Goal: Transaction & Acquisition: Subscribe to service/newsletter

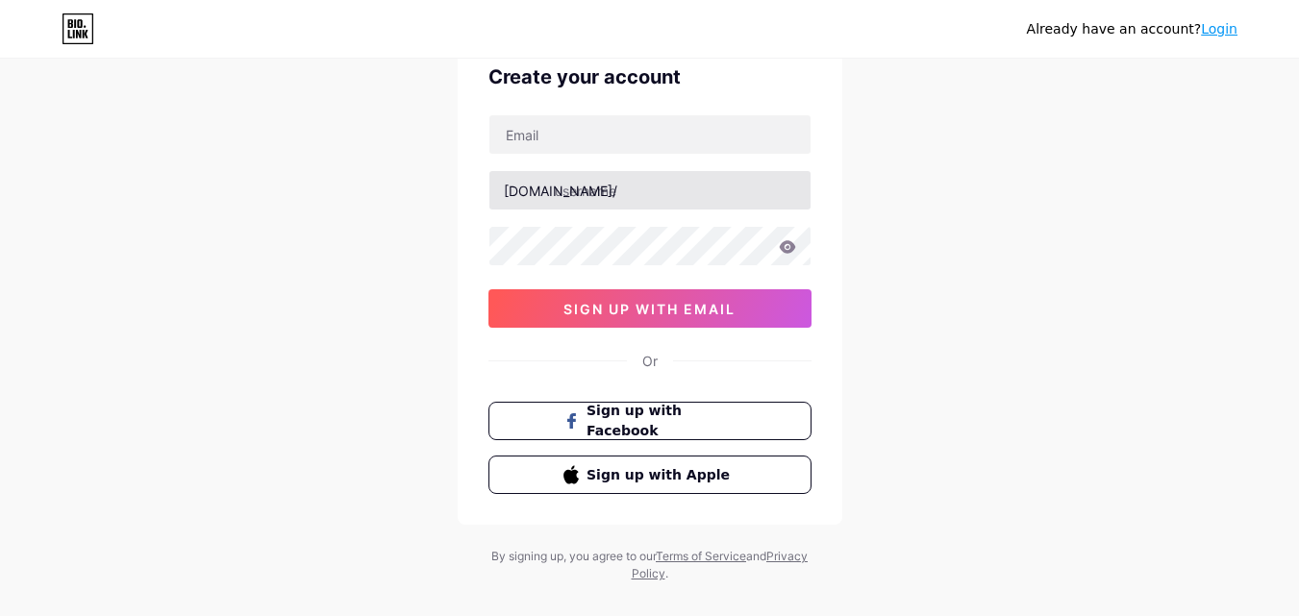
scroll to position [96, 0]
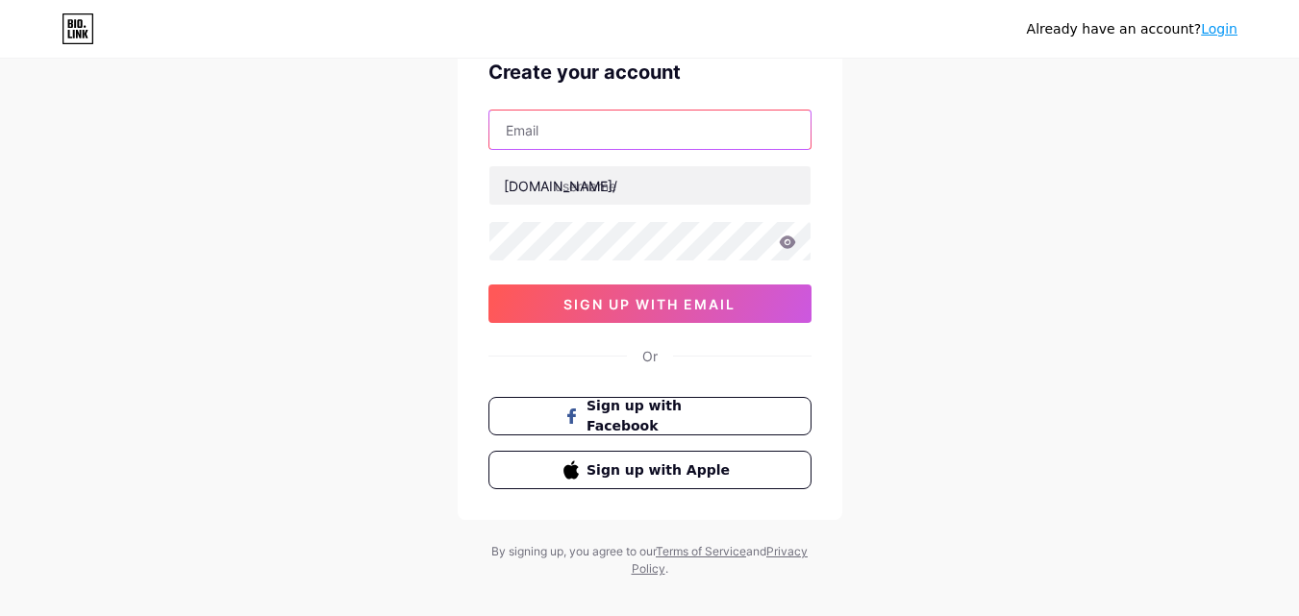
click at [591, 137] on input "text" at bounding box center [650, 130] width 321 height 38
paste input "[EMAIL_ADDRESS][DOMAIN_NAME]"
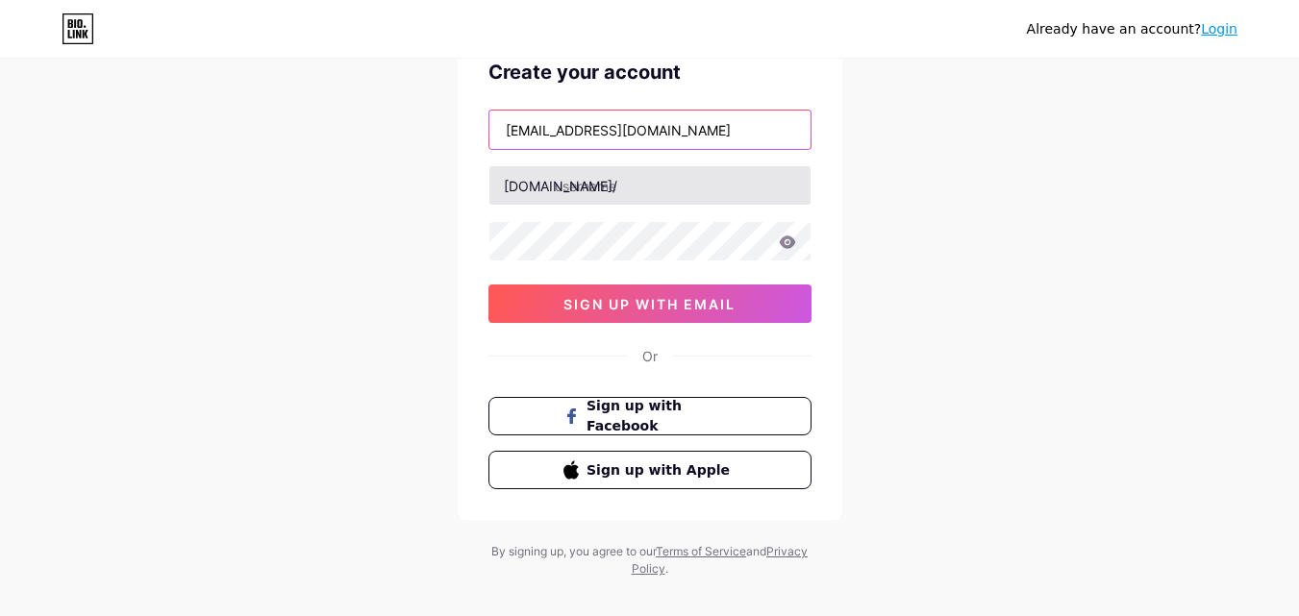
type input "[EMAIL_ADDRESS][DOMAIN_NAME]"
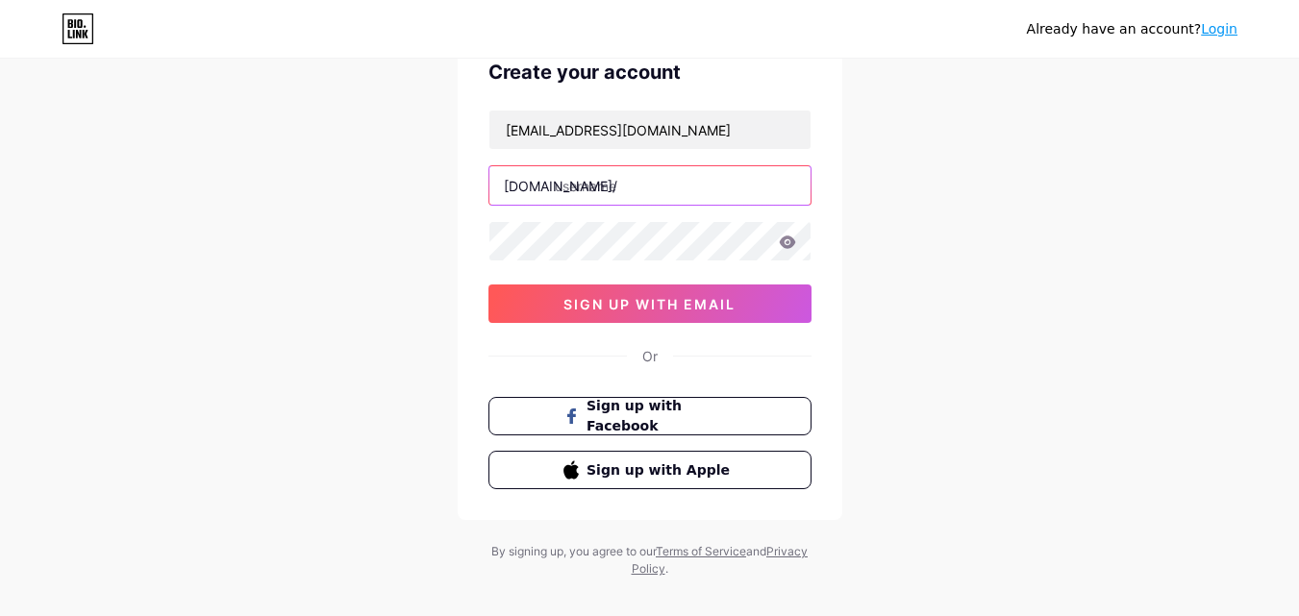
click at [604, 189] on input "text" at bounding box center [650, 185] width 321 height 38
type input "zachwilliams"
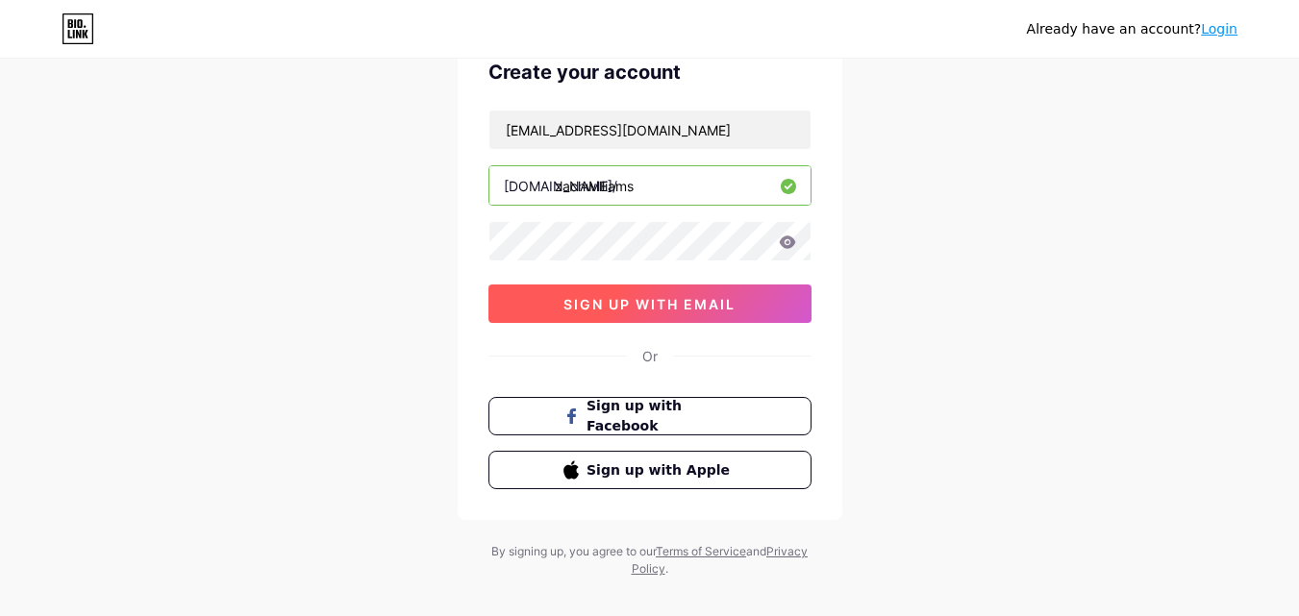
click at [618, 299] on span "sign up with email" at bounding box center [650, 304] width 172 height 16
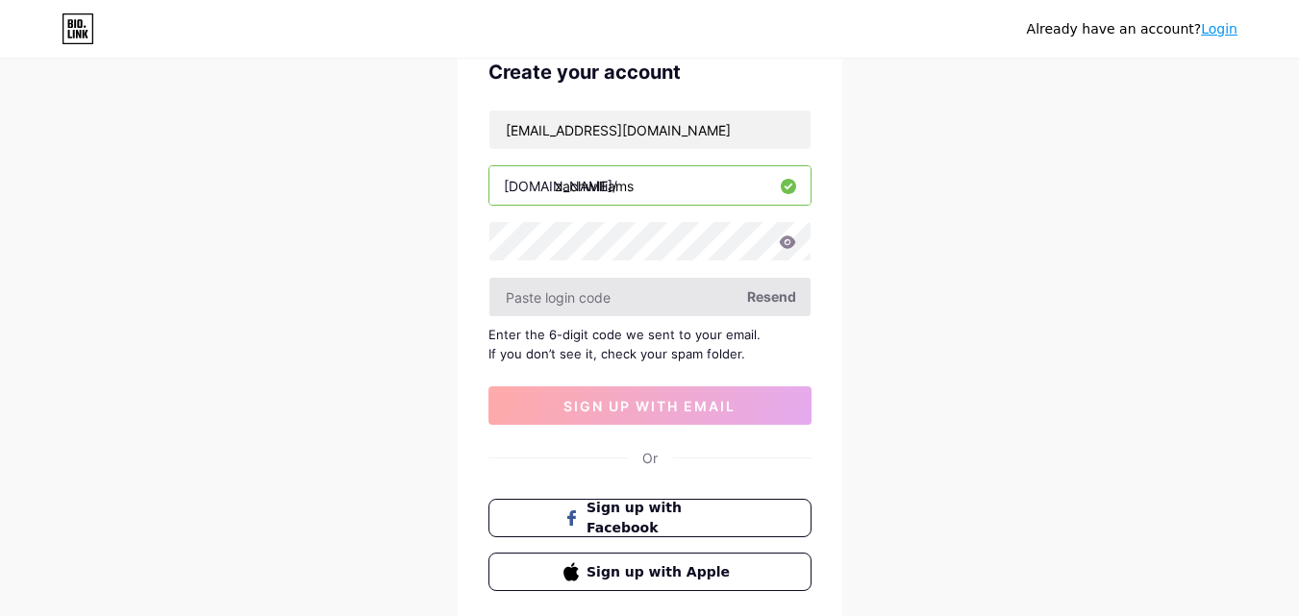
click at [639, 302] on input "text" at bounding box center [650, 297] width 321 height 38
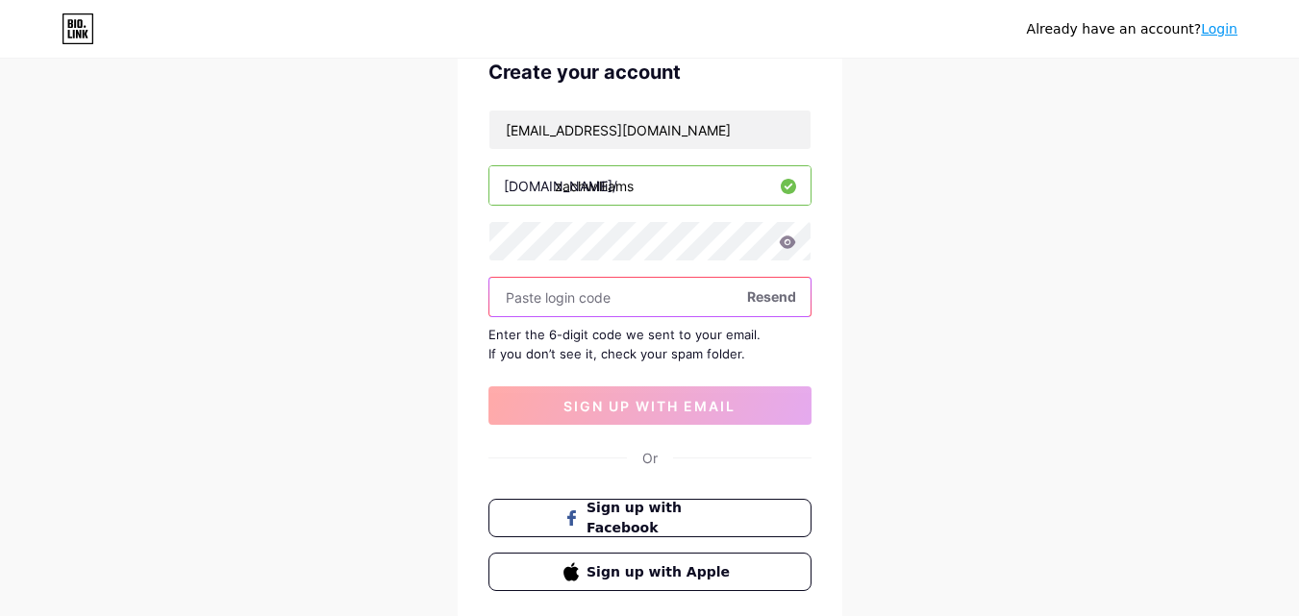
scroll to position [0, 0]
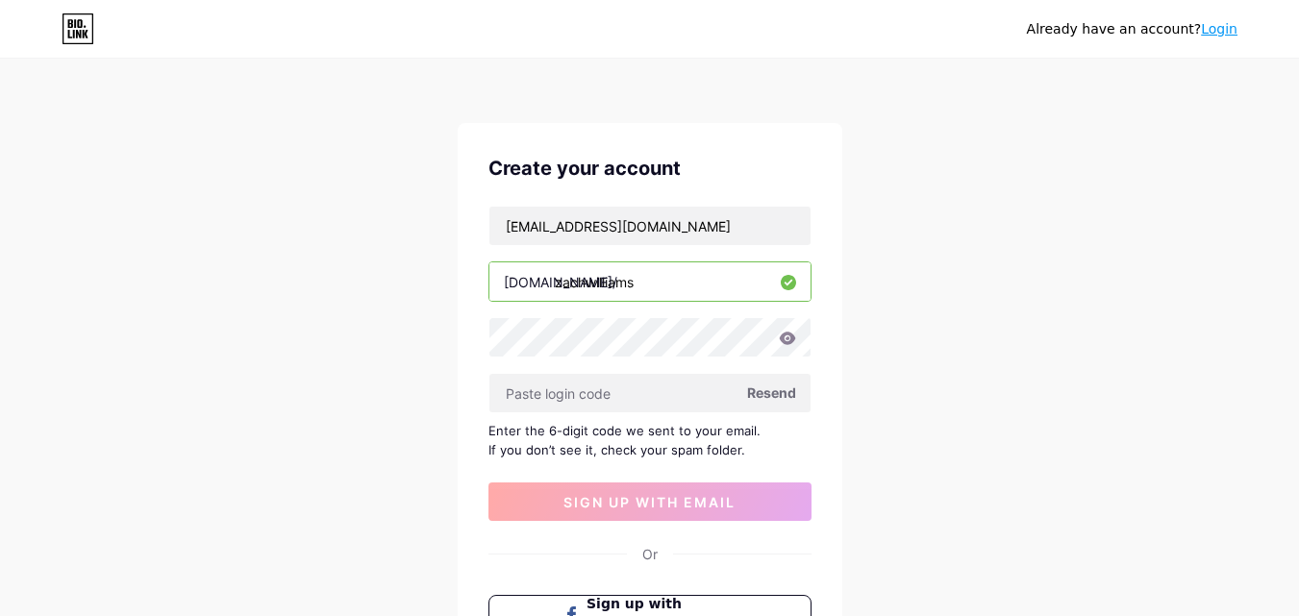
click at [770, 392] on span "Resend" at bounding box center [771, 393] width 49 height 20
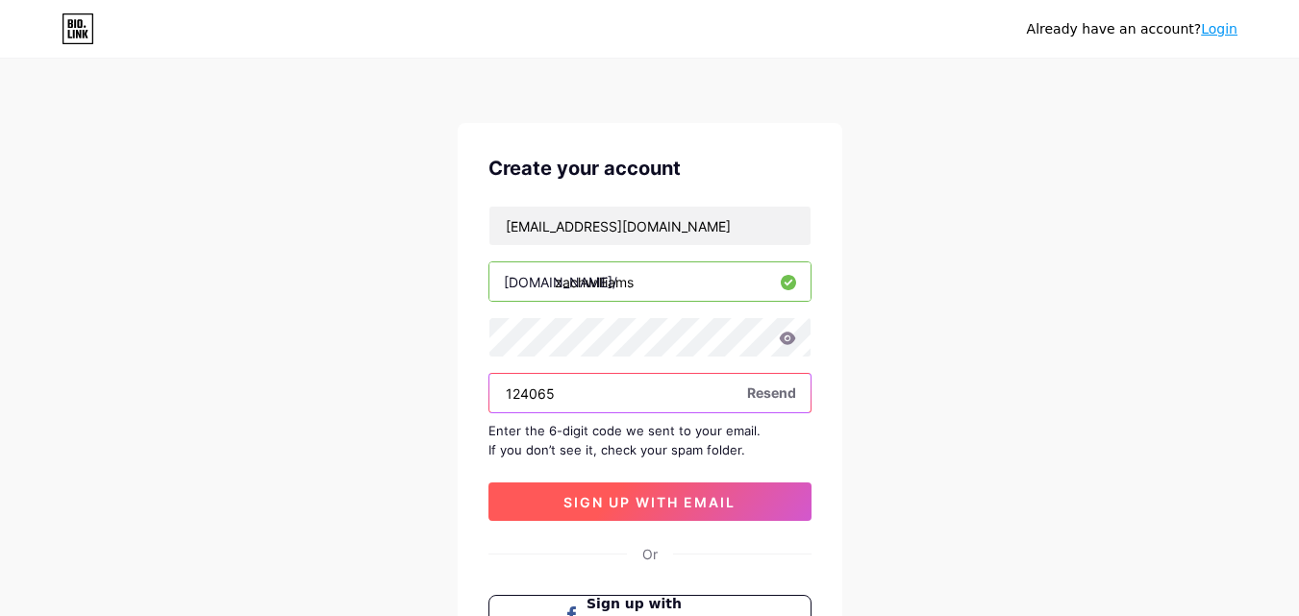
type input "124065"
click at [665, 495] on span "sign up with email" at bounding box center [650, 502] width 172 height 16
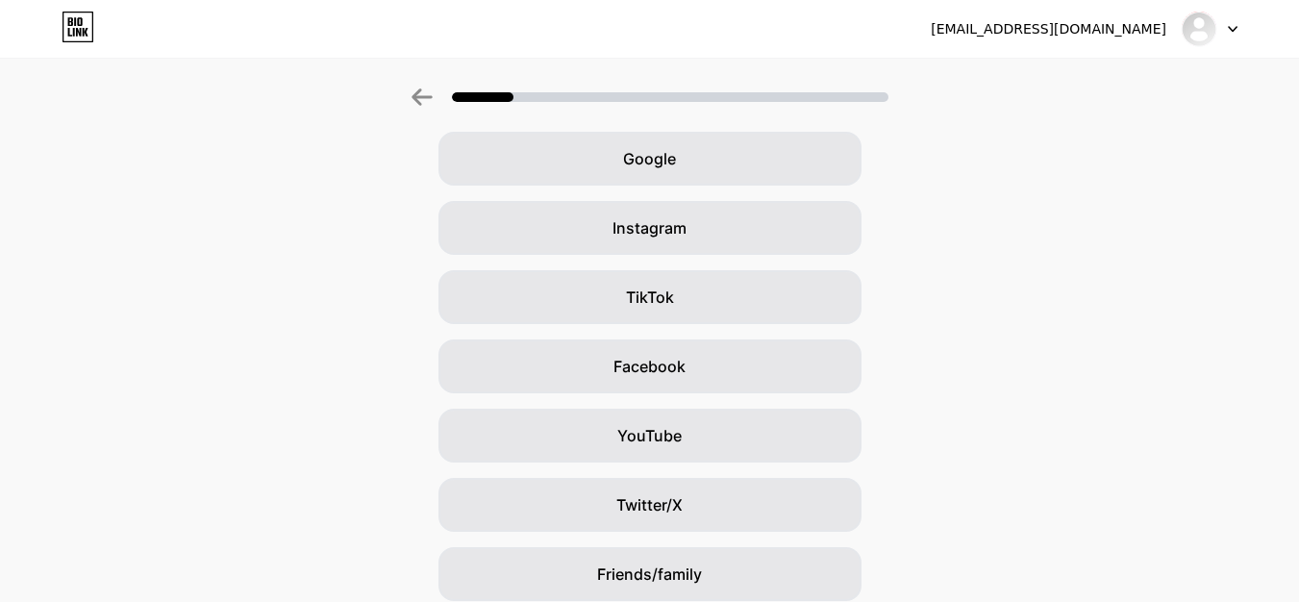
scroll to position [35, 0]
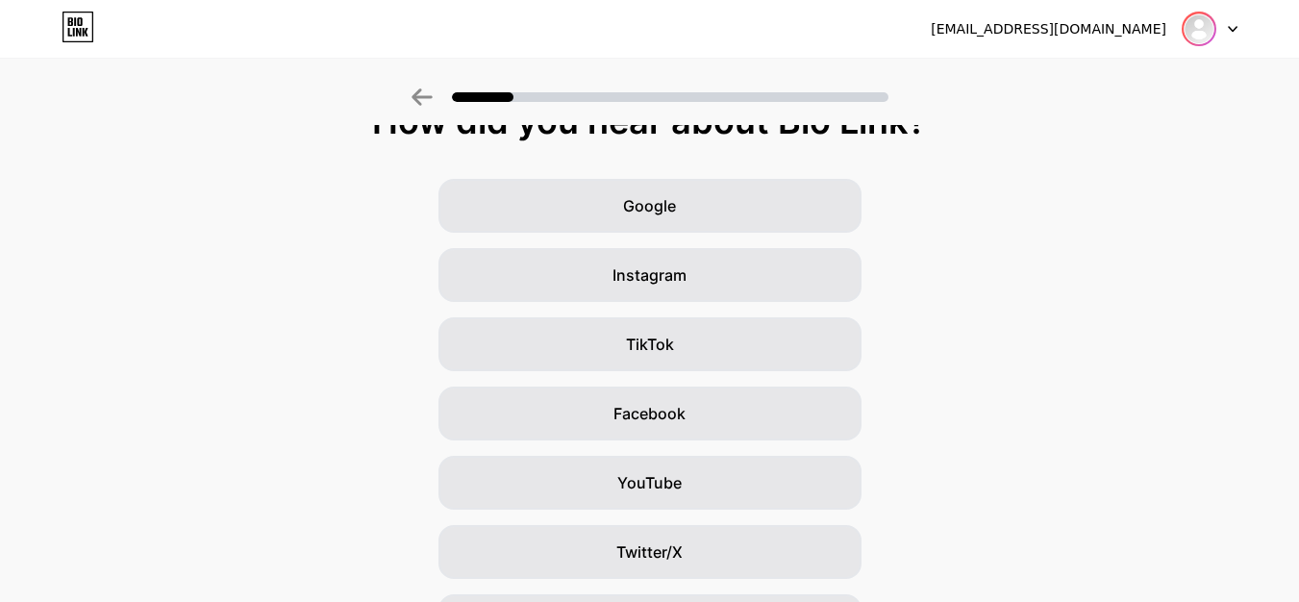
click at [1199, 29] on img at bounding box center [1199, 28] width 31 height 31
click at [1131, 177] on div "How did you hear about Bio Link? Google Instagram TikTok Facebook YouTube Twitt…" at bounding box center [649, 409] width 1299 height 615
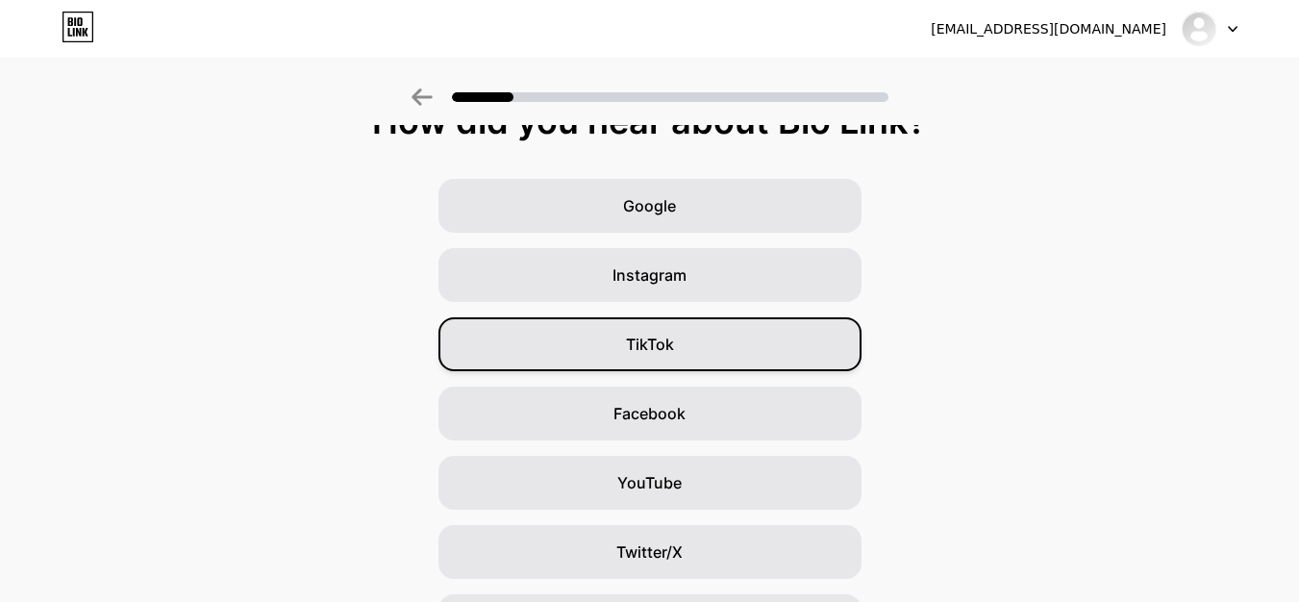
scroll to position [0, 0]
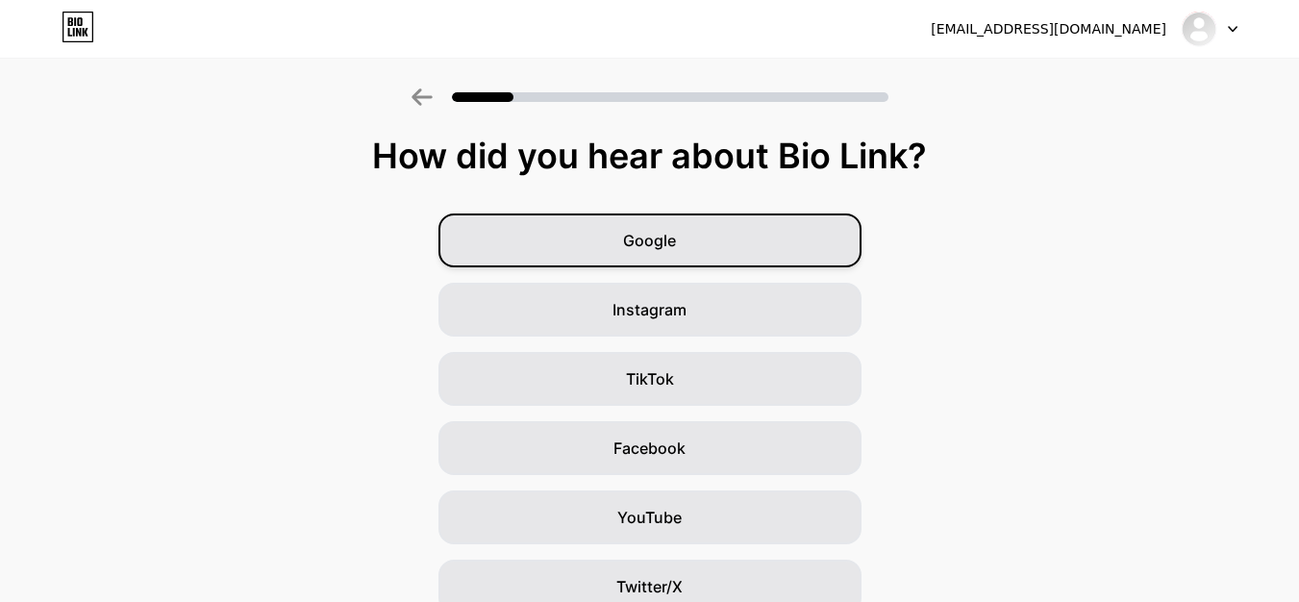
click at [733, 248] on div "Google" at bounding box center [650, 240] width 423 height 54
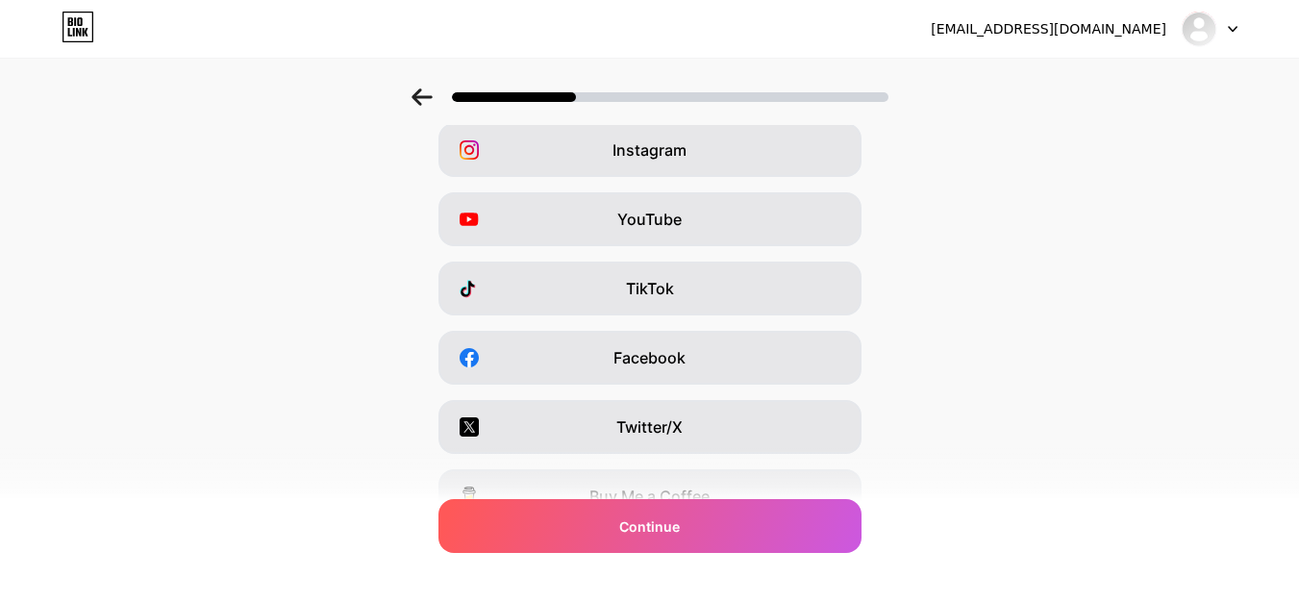
scroll to position [35, 0]
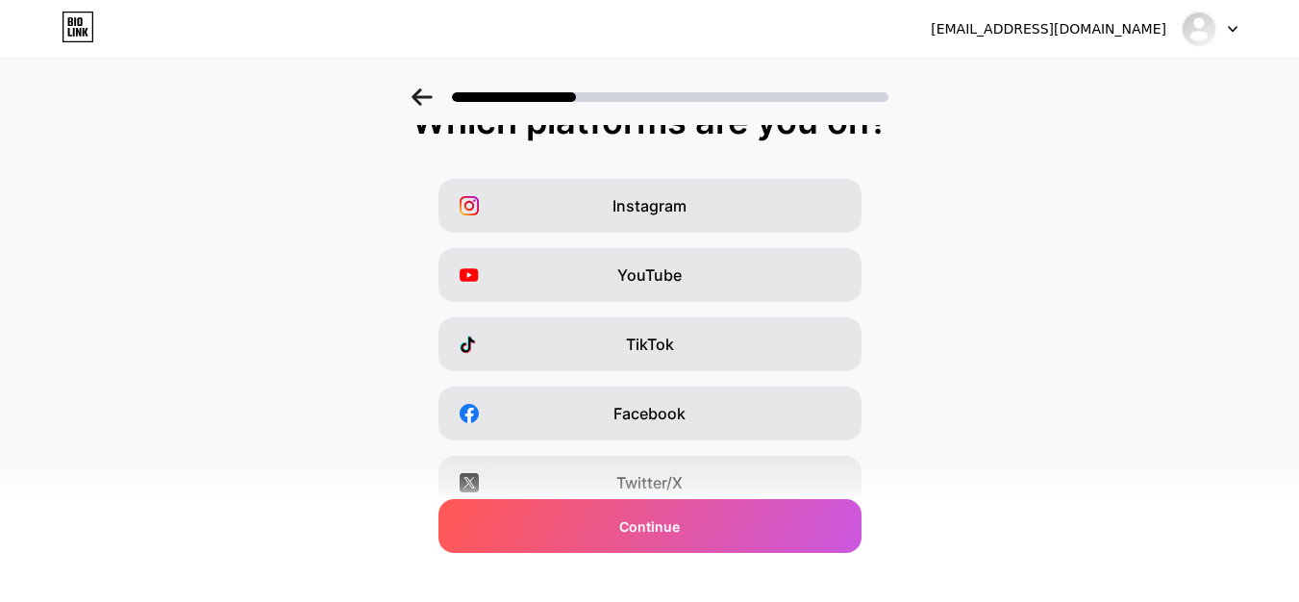
click at [433, 99] on icon at bounding box center [422, 96] width 21 height 17
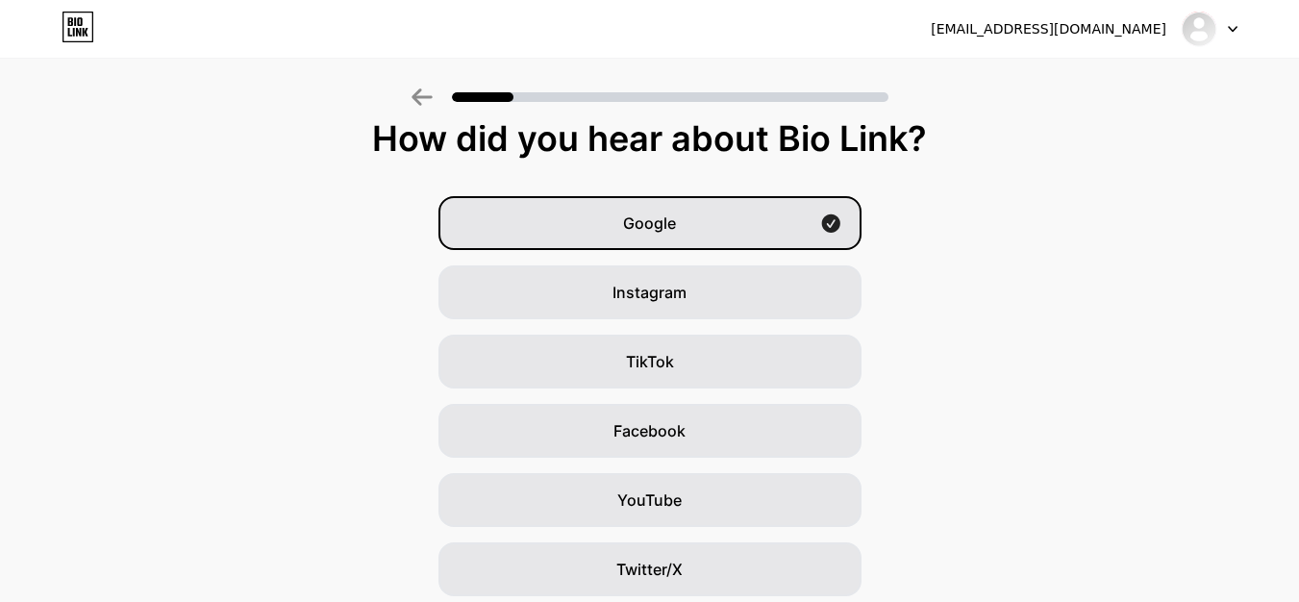
scroll to position [0, 0]
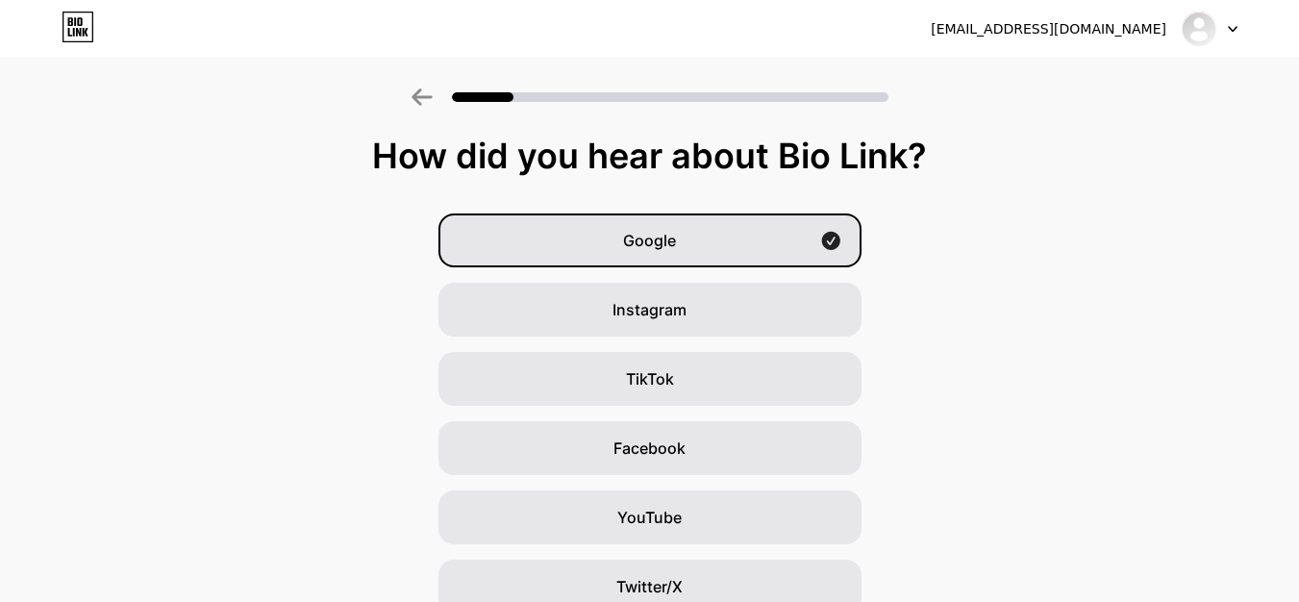
click at [1235, 32] on icon at bounding box center [1233, 29] width 10 height 7
click at [1131, 24] on div "[EMAIL_ADDRESS][DOMAIN_NAME]" at bounding box center [1049, 29] width 236 height 20
click at [1104, 31] on div "[EMAIL_ADDRESS][DOMAIN_NAME]" at bounding box center [1049, 29] width 236 height 20
click at [1037, 196] on div "How did you hear about Bio Link? Google Instagram TikTok Facebook YouTube Twitt…" at bounding box center [649, 444] width 1299 height 615
click at [439, 88] on div at bounding box center [650, 96] width 477 height 17
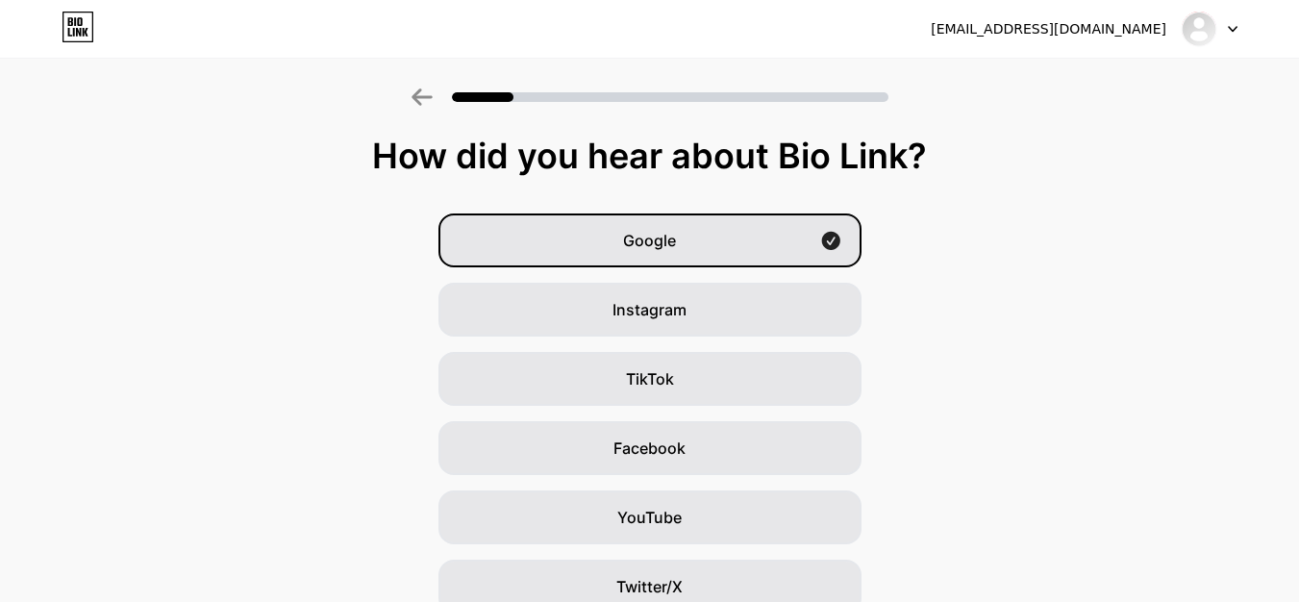
click at [432, 96] on icon at bounding box center [422, 96] width 20 height 17
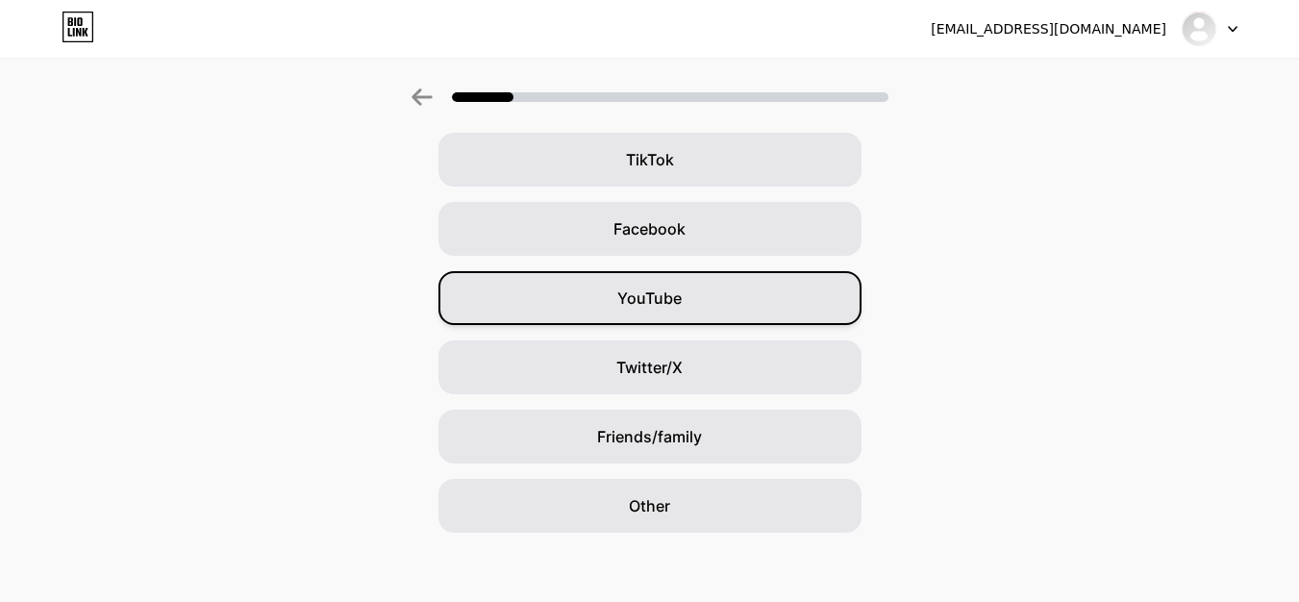
scroll to position [227, 0]
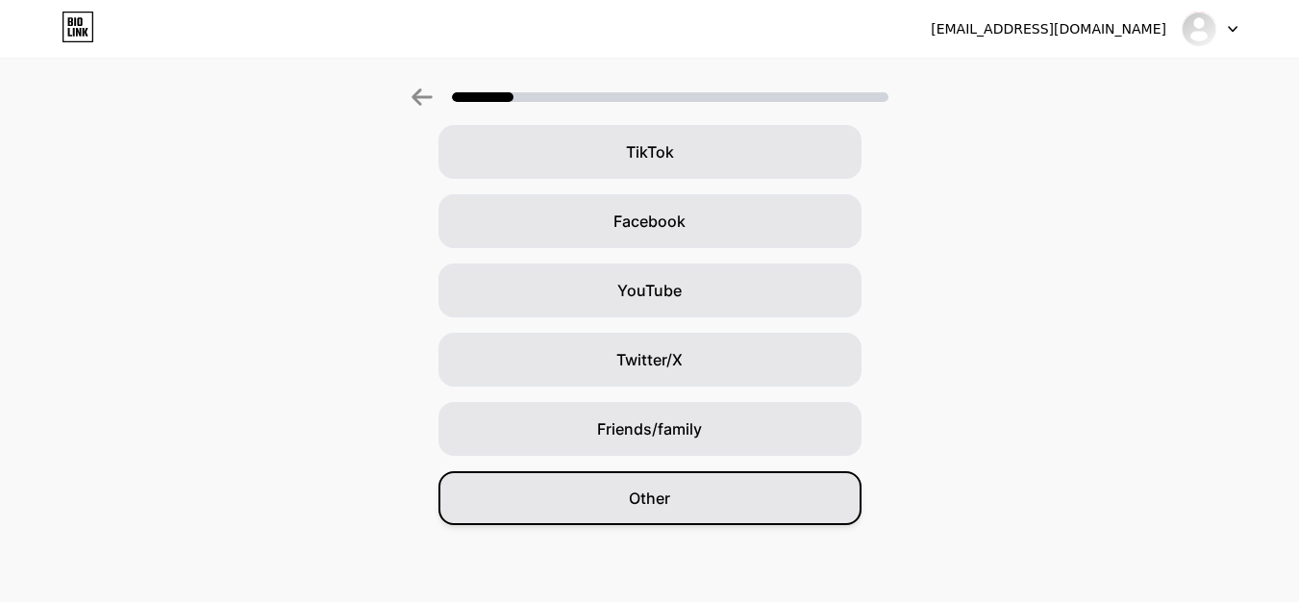
click at [652, 502] on span "Other" at bounding box center [649, 498] width 41 height 23
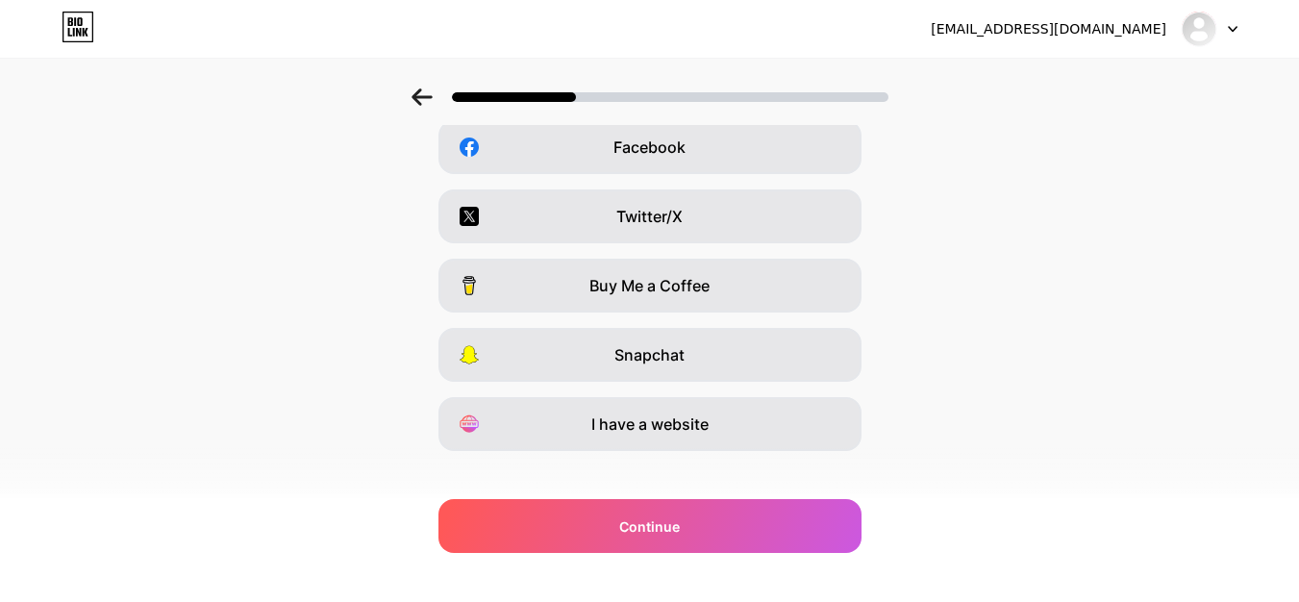
scroll to position [323, 0]
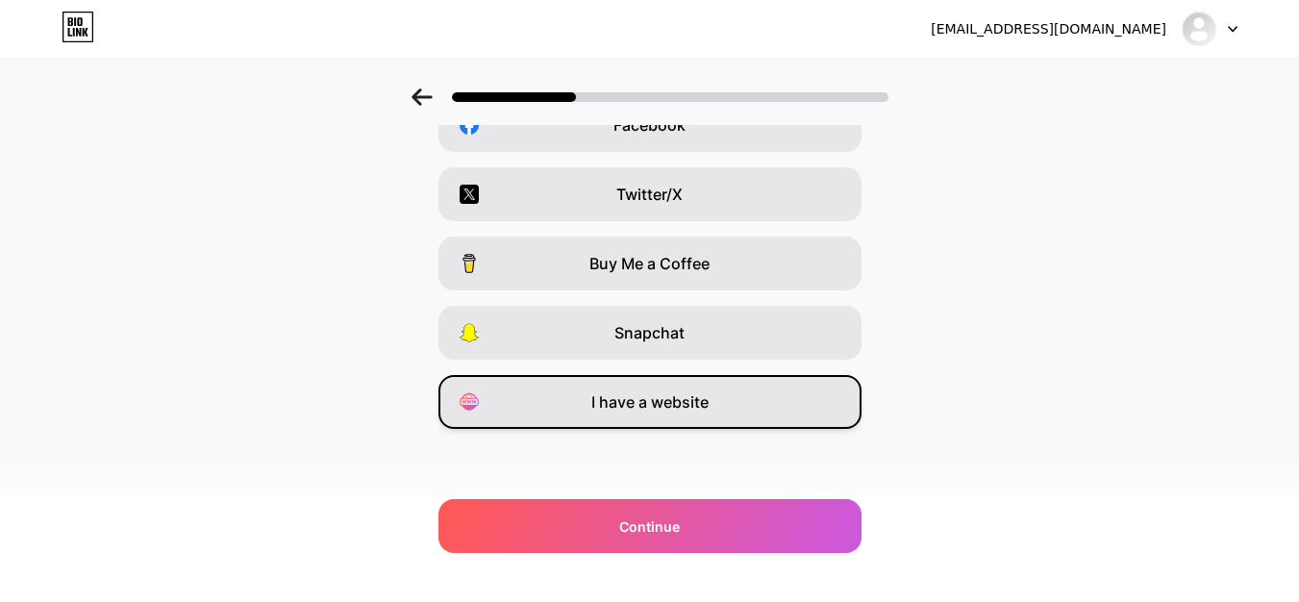
click at [674, 409] on span "I have a website" at bounding box center [649, 401] width 117 height 23
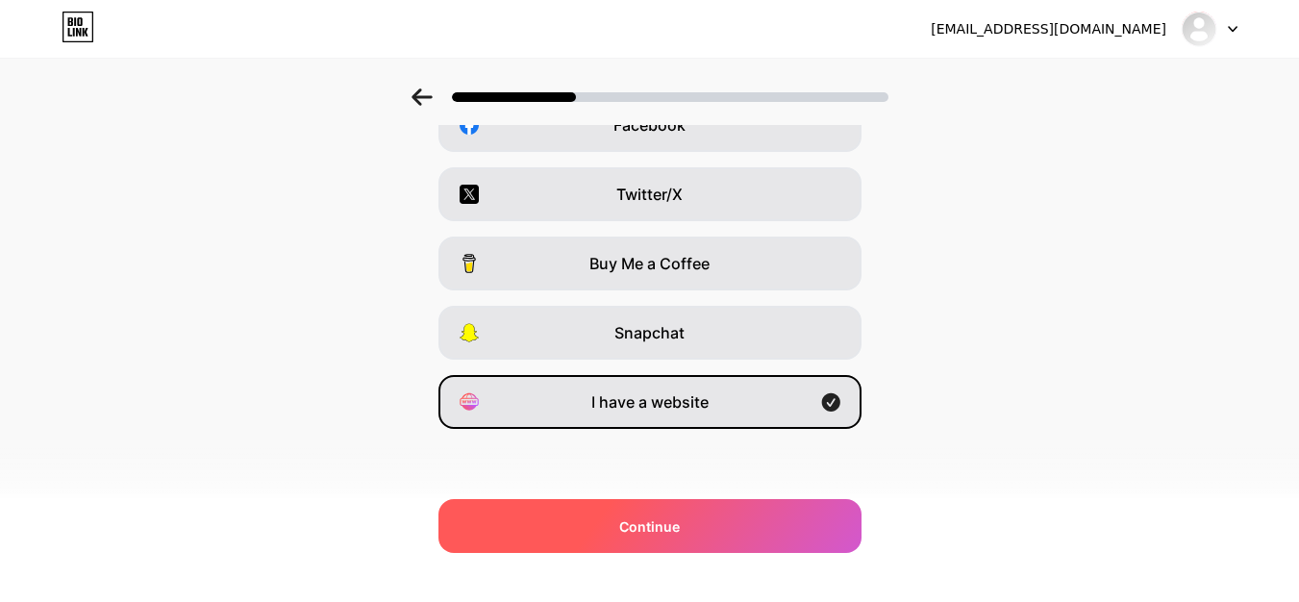
click at [659, 514] on div "Continue" at bounding box center [650, 526] width 423 height 54
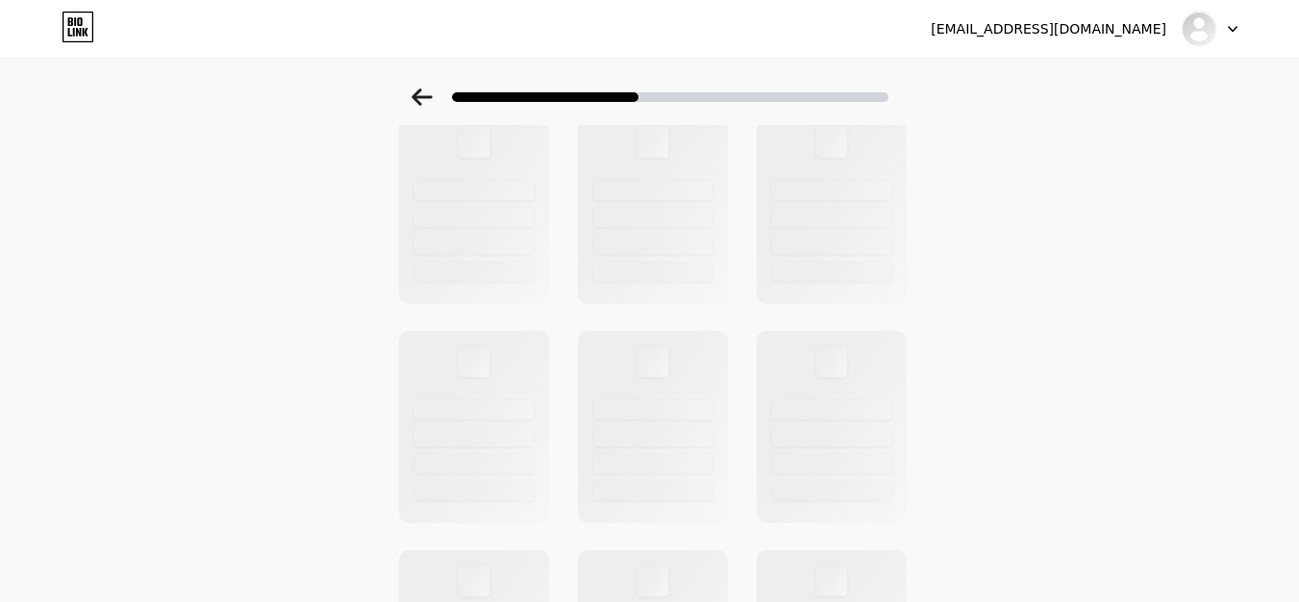
scroll to position [0, 0]
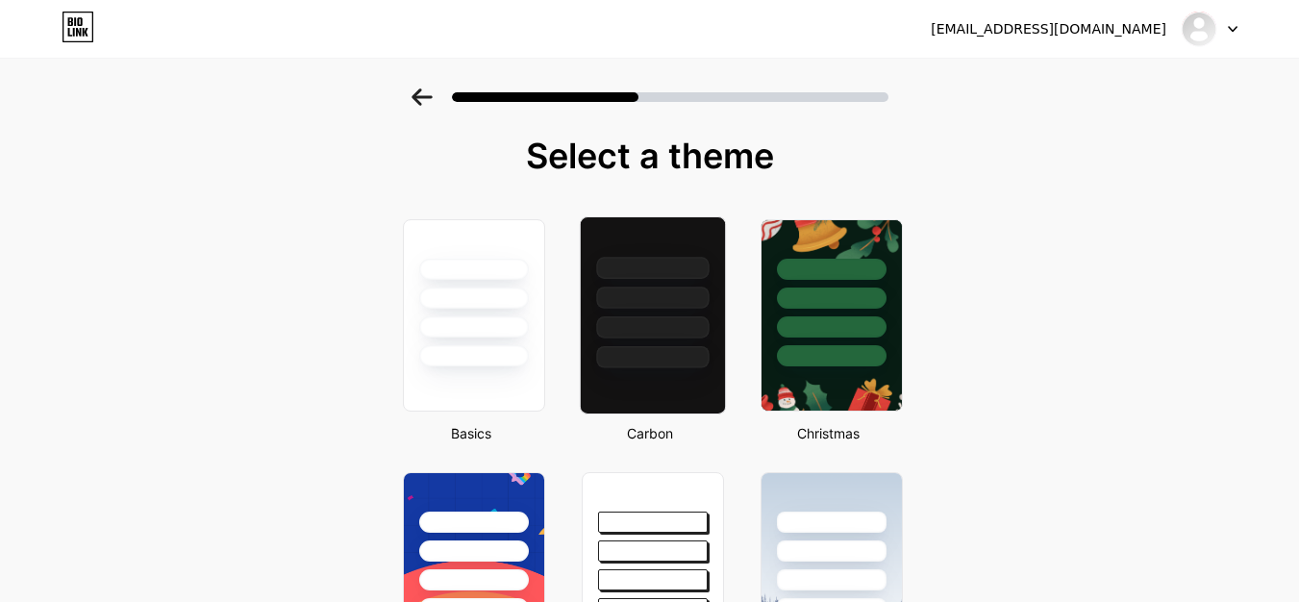
click at [674, 308] on div at bounding box center [652, 298] width 113 height 22
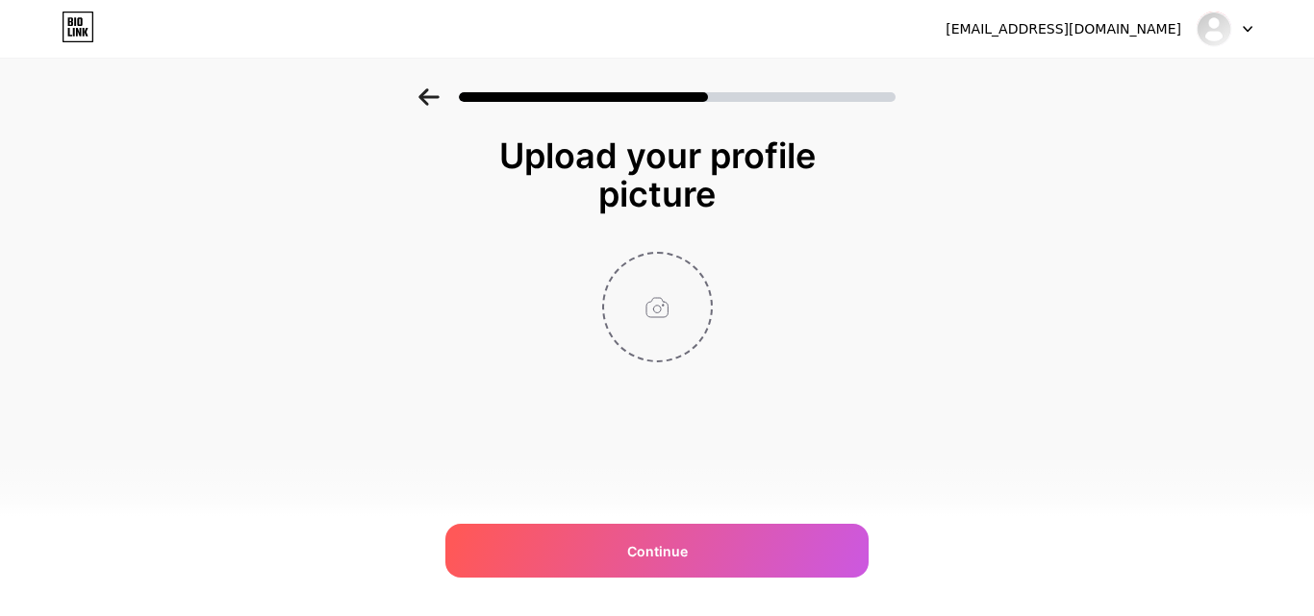
click at [662, 324] on input "file" at bounding box center [657, 307] width 107 height 107
type input "C:\fakepath\Face.jpeg"
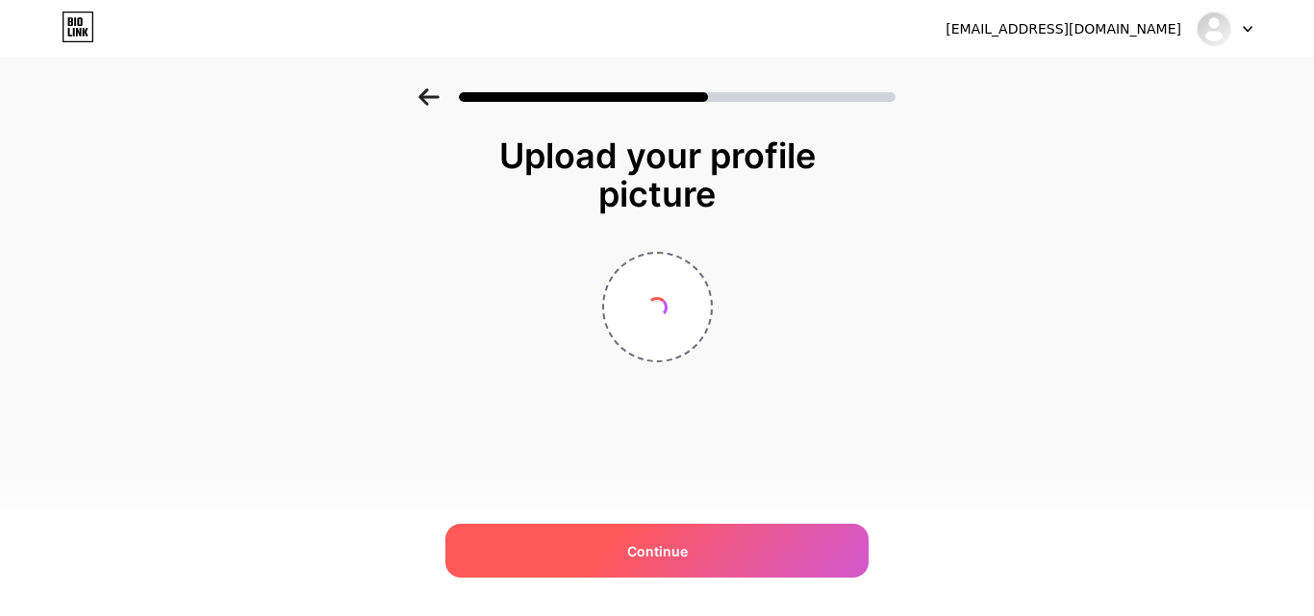
click at [716, 553] on div "Continue" at bounding box center [656, 551] width 423 height 54
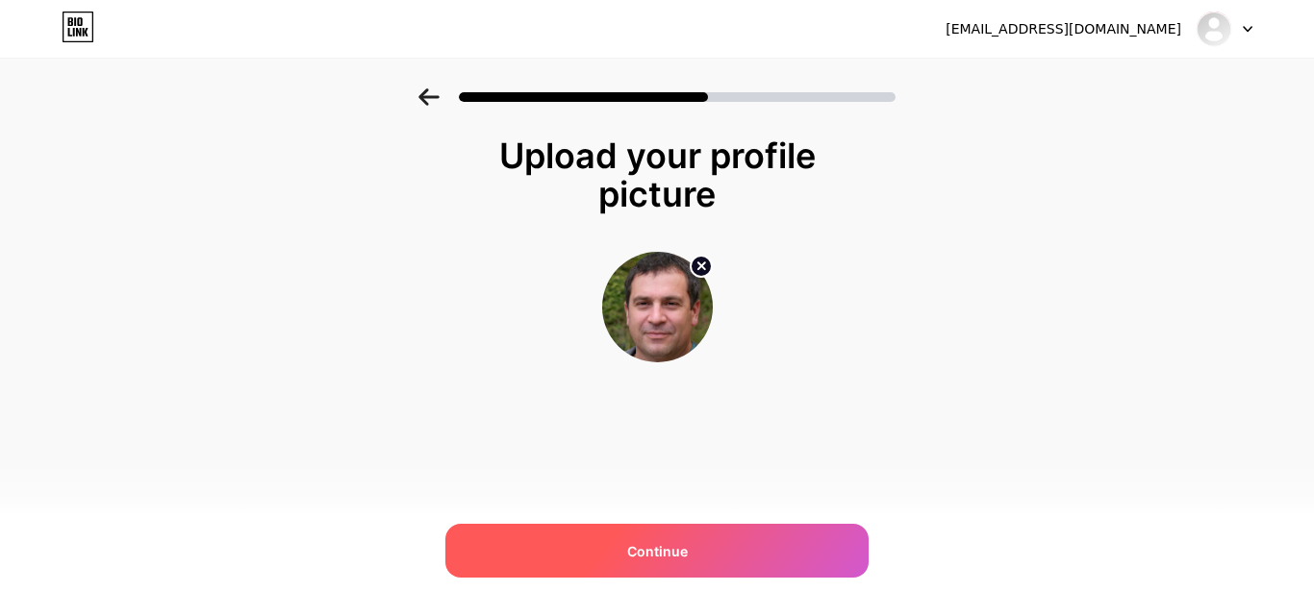
click at [696, 543] on div "Continue" at bounding box center [656, 551] width 423 height 54
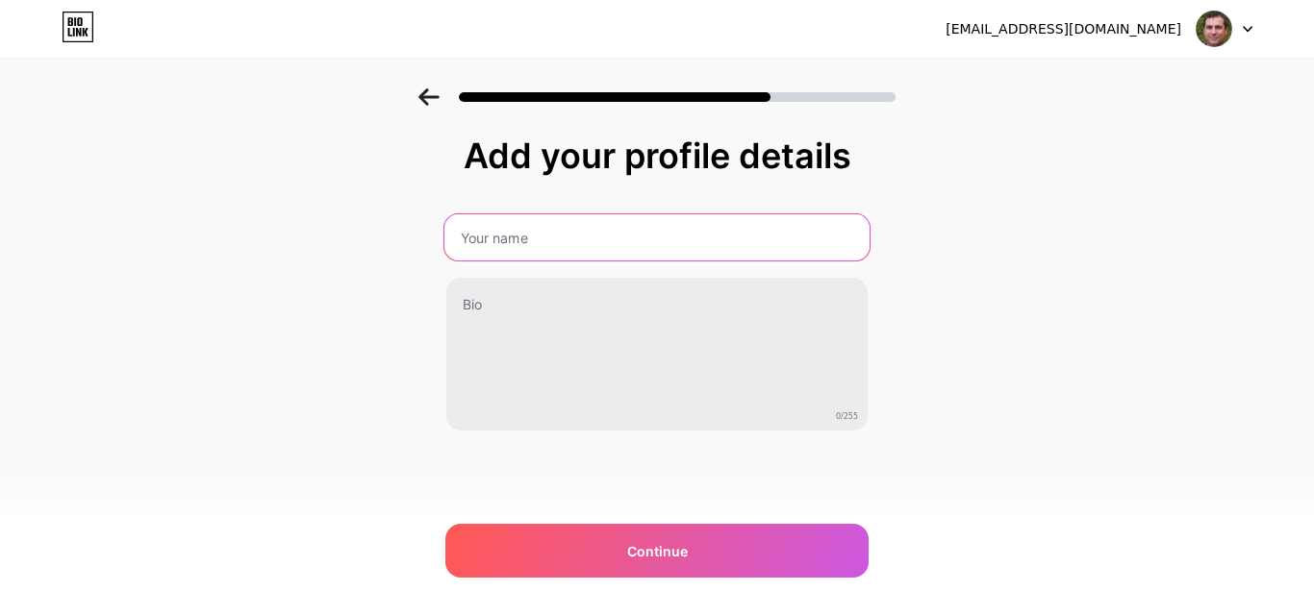
click at [540, 257] on input "text" at bounding box center [656, 237] width 425 height 46
type input "Zach Williams"
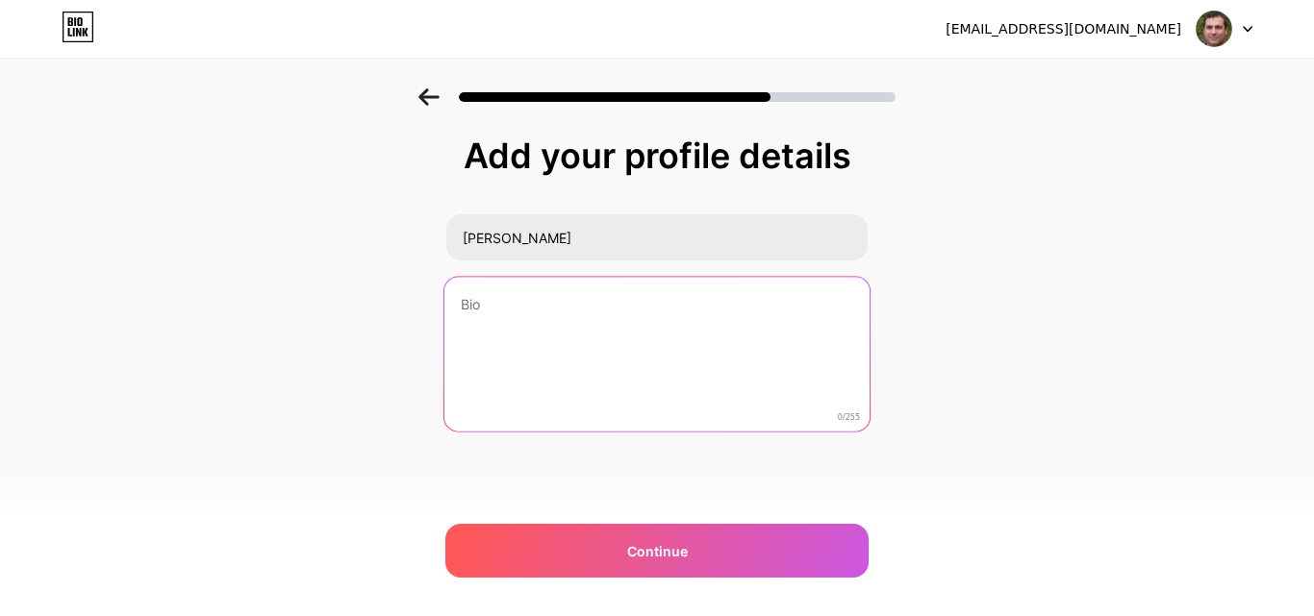
click at [515, 348] on textarea at bounding box center [656, 355] width 425 height 157
paste textarea "من زک ویلیامز، متخصص پیوند کبد هستم. پنج سال است که در این حرفه فعالیت دارم. من…"
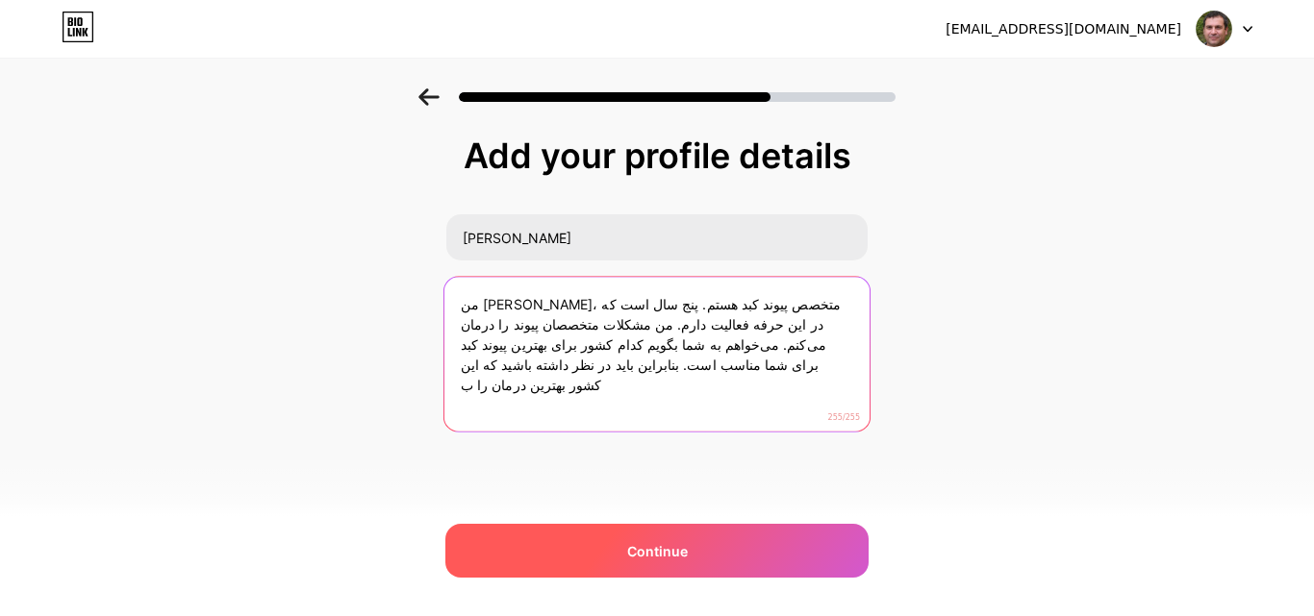
type textarea "من زک ویلیامز، متخصص پیوند کبد هستم. پنج سال است که در این حرفه فعالیت دارم. من…"
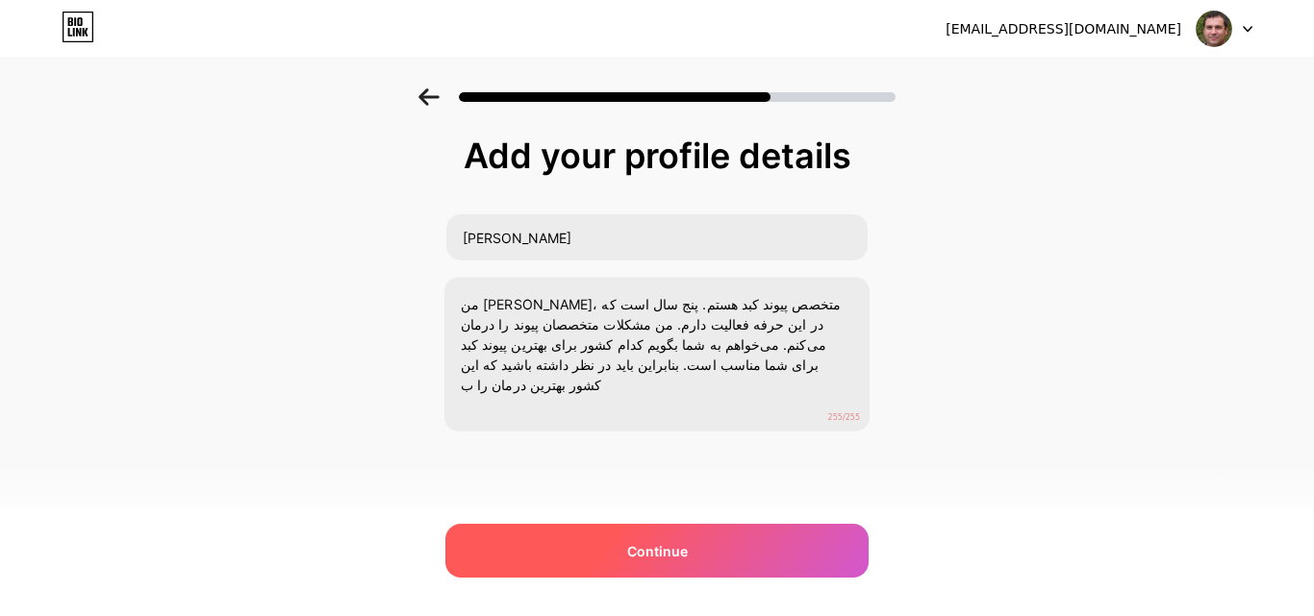
click at [655, 552] on span "Continue" at bounding box center [657, 551] width 61 height 20
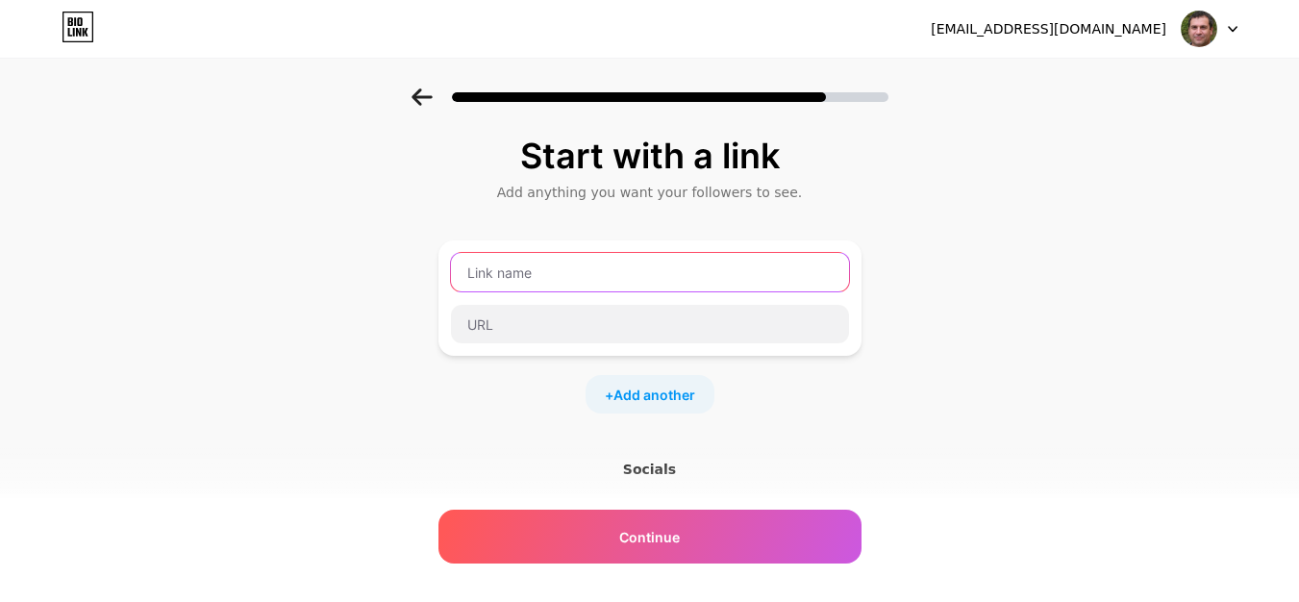
click at [593, 278] on input "text" at bounding box center [650, 272] width 398 height 38
paste input "بهترین کشورها برای جراحی پیوند کبد: کجا باید رفت؟"
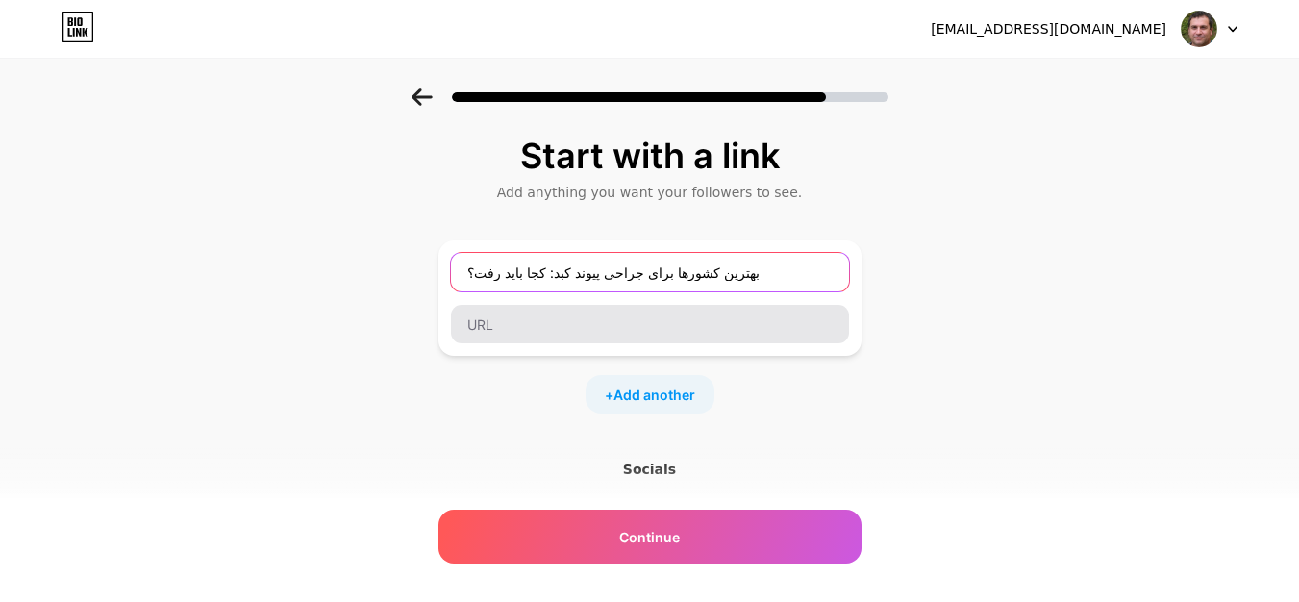
type input "بهترین کشورها برای جراحی پیوند کبد: کجا باید رفت؟"
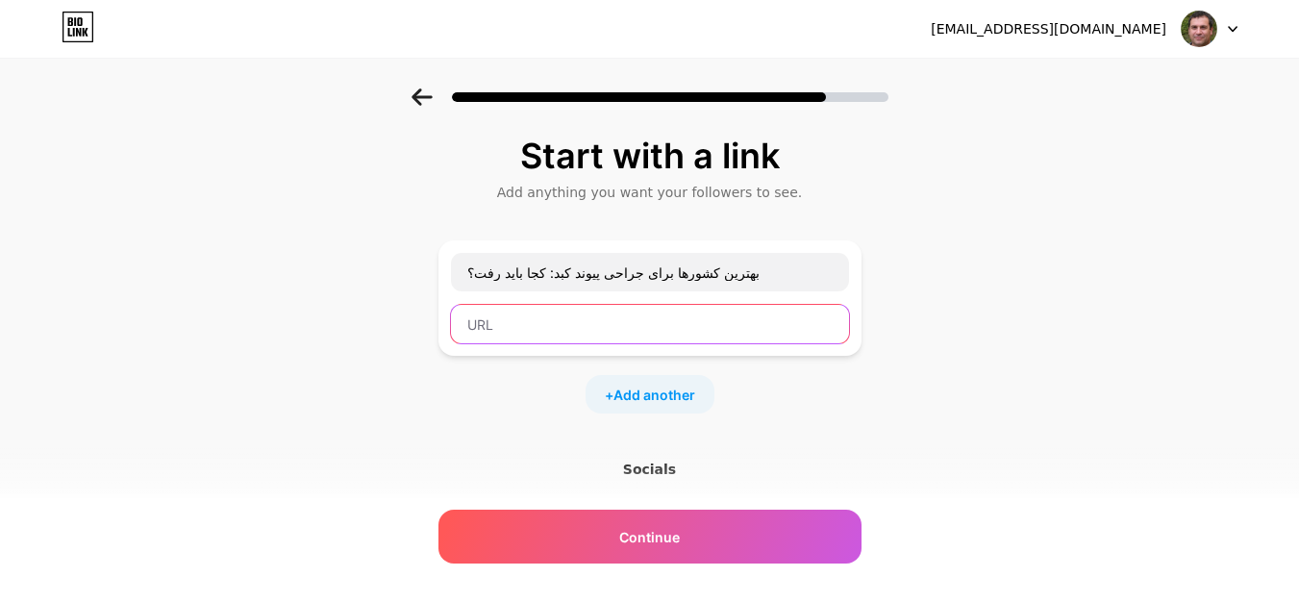
click at [557, 316] on input "text" at bounding box center [650, 324] width 398 height 38
paste input "https://healthcheckbox.com/fa/best-countries-for-liver-transplant/"
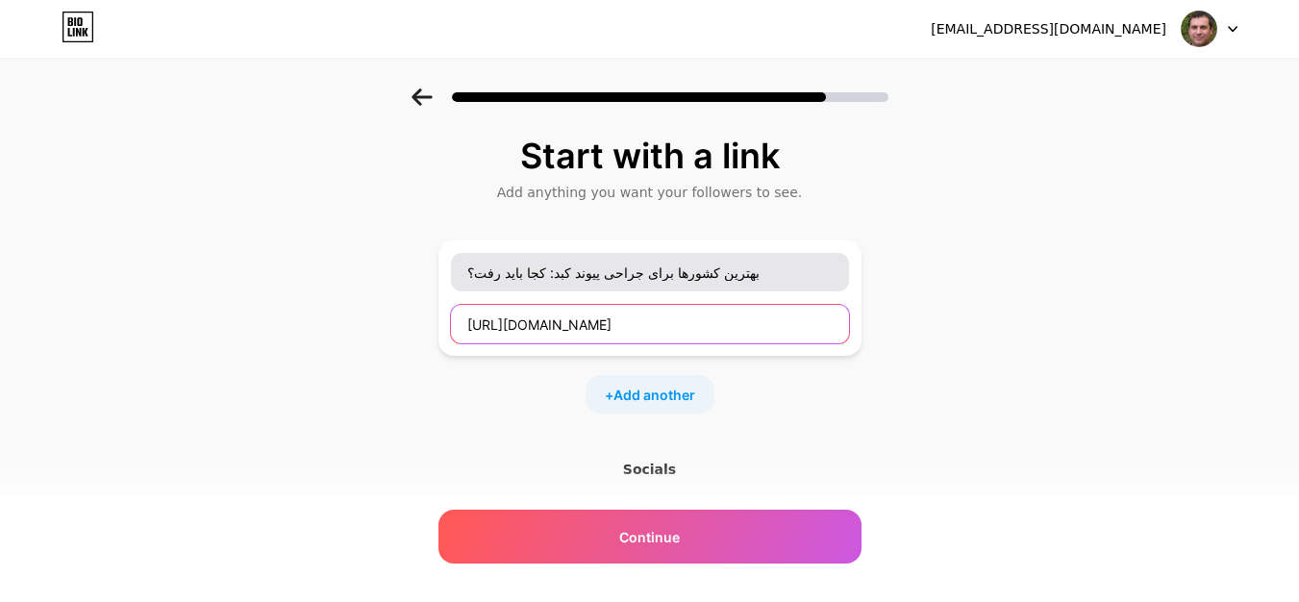
scroll to position [0, 58]
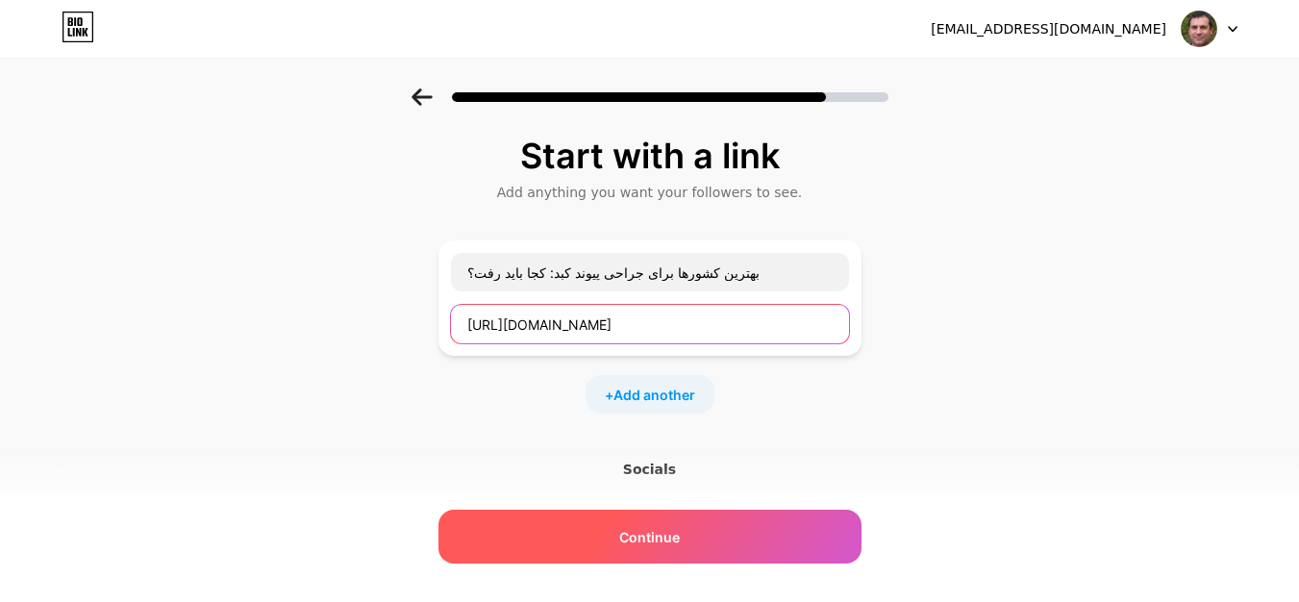
type input "https://healthcheckbox.com/fa/best-countries-for-liver-transplant/"
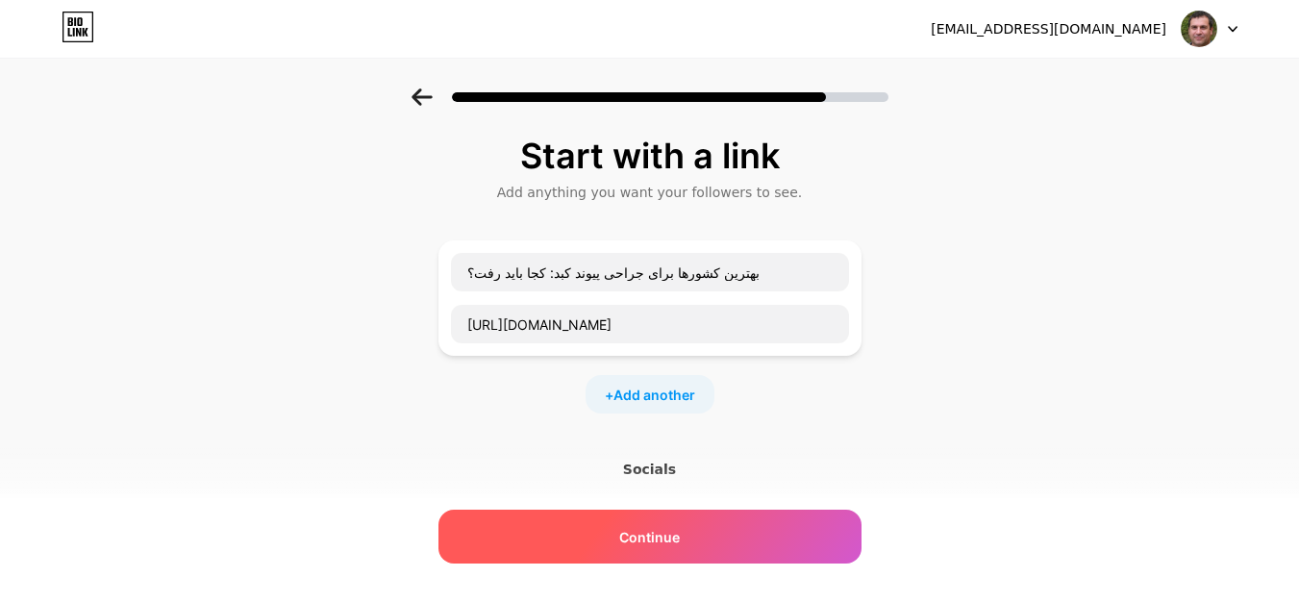
click at [660, 541] on span "Continue" at bounding box center [649, 537] width 61 height 20
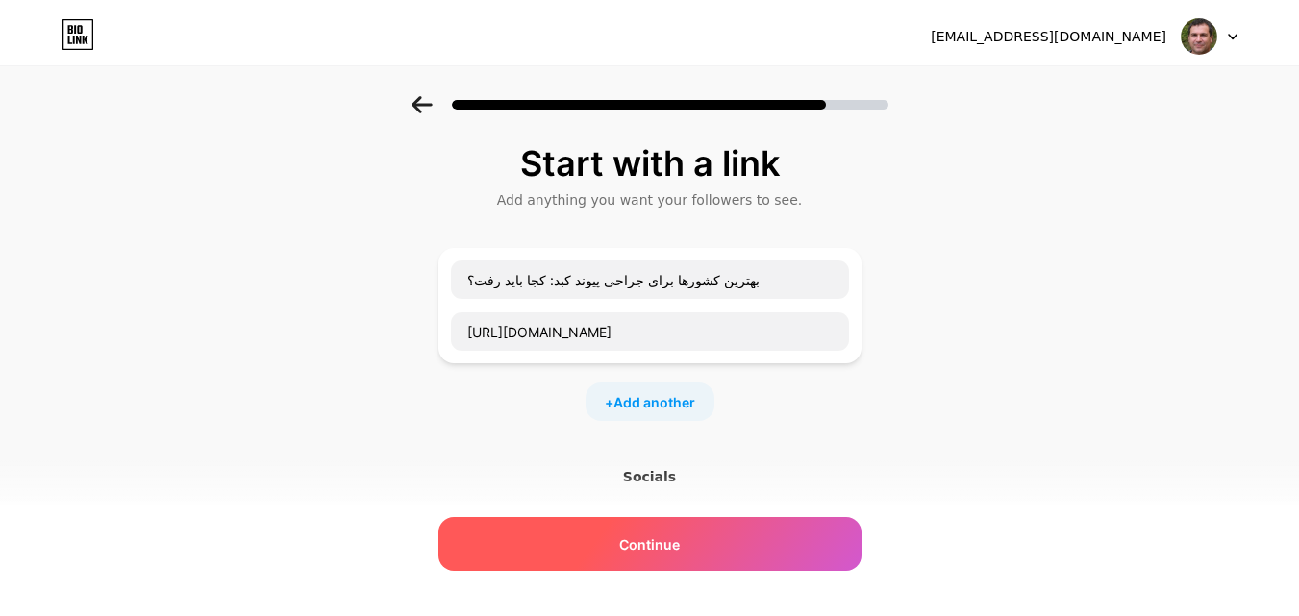
scroll to position [0, 0]
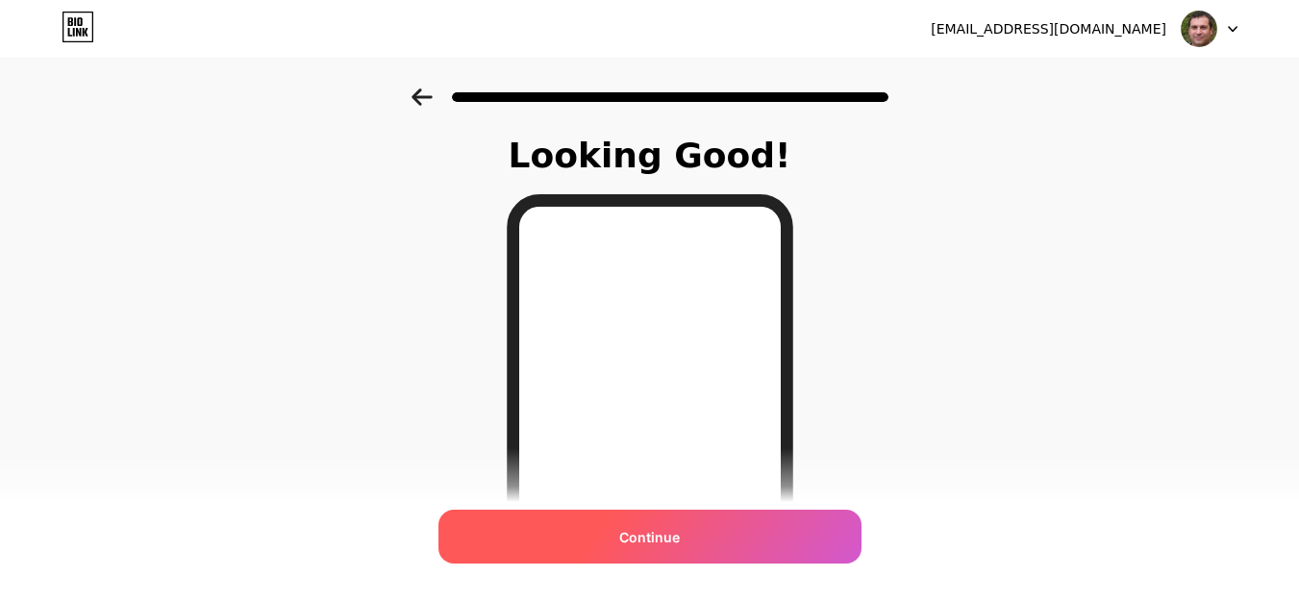
click at [689, 530] on div "Continue" at bounding box center [650, 537] width 423 height 54
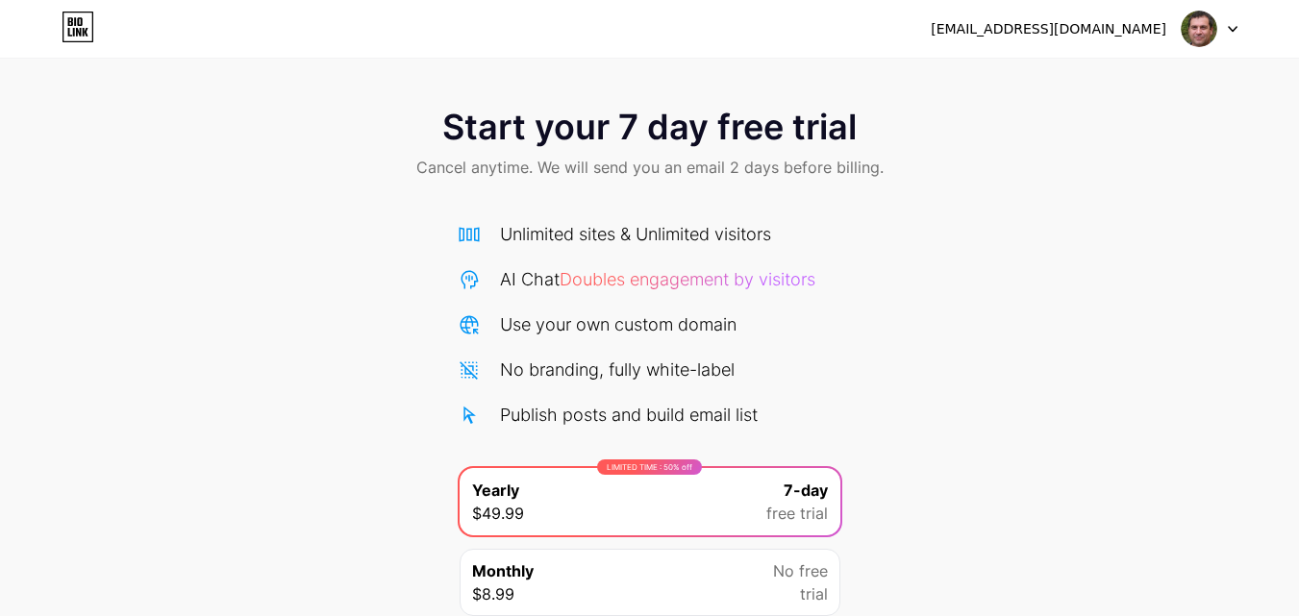
click at [69, 28] on icon at bounding box center [78, 27] width 33 height 31
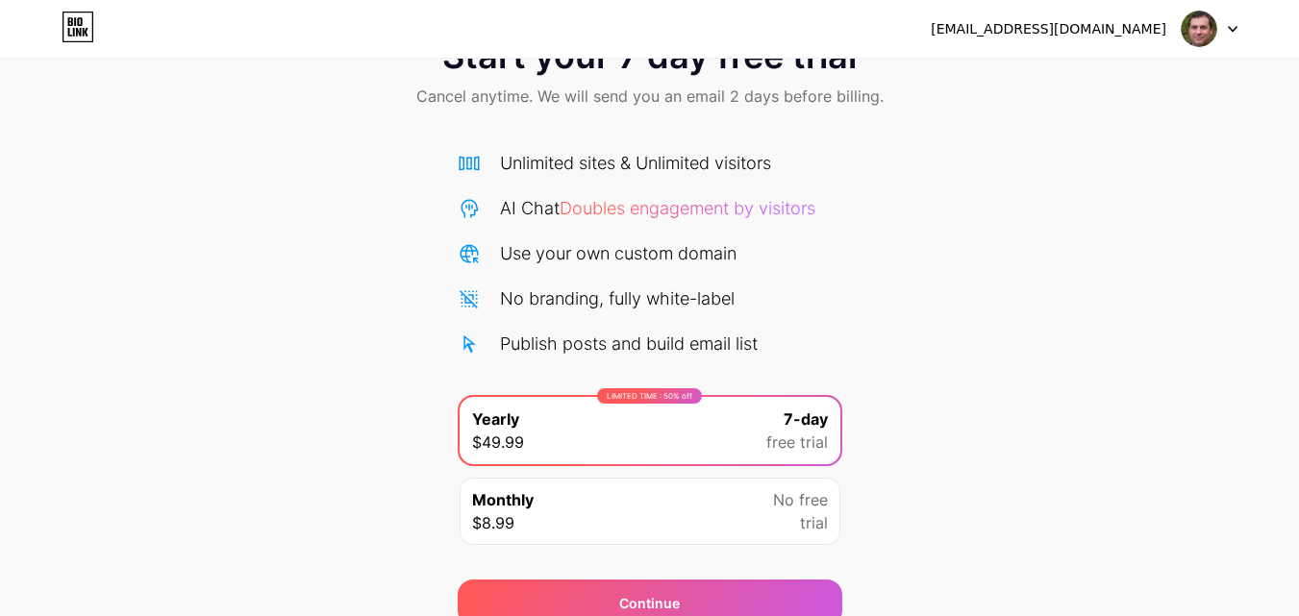
scroll to position [158, 0]
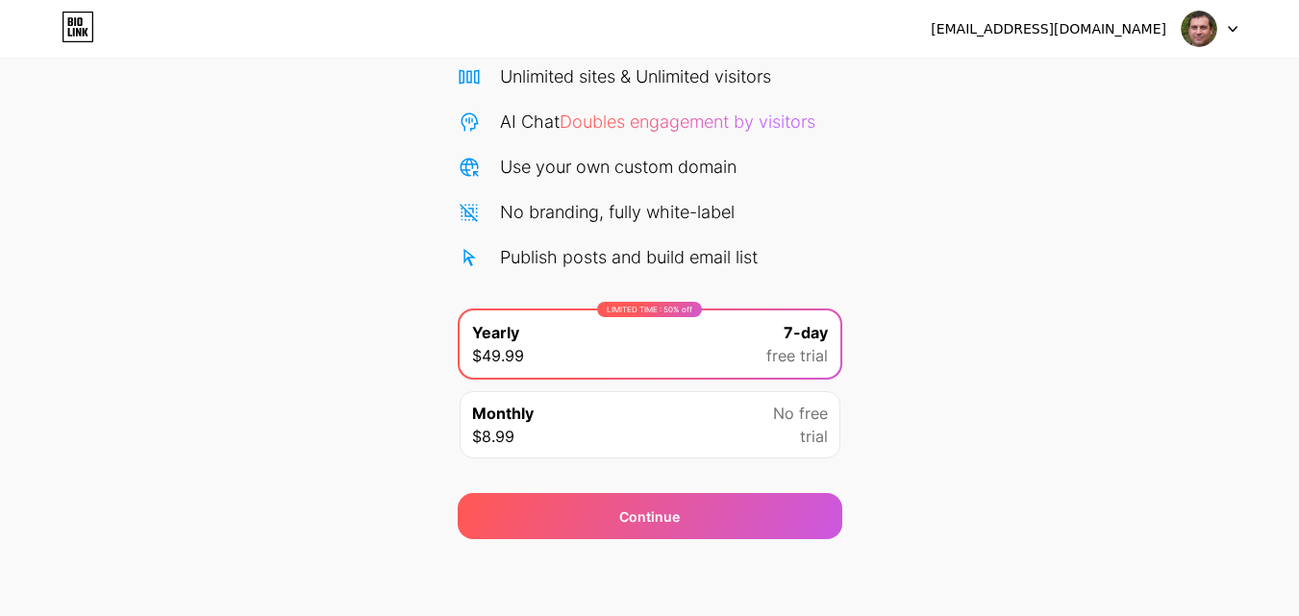
click at [729, 429] on div "Monthly $8.99 No free trial" at bounding box center [650, 424] width 381 height 67
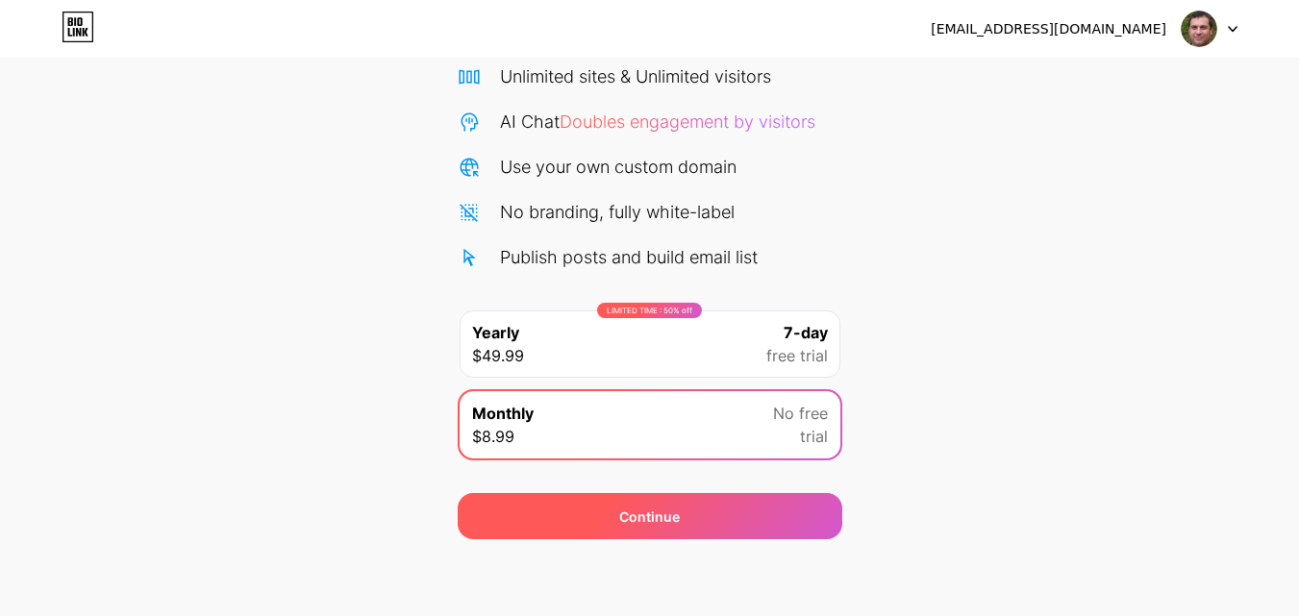
click at [680, 514] on div "Continue" at bounding box center [650, 516] width 385 height 46
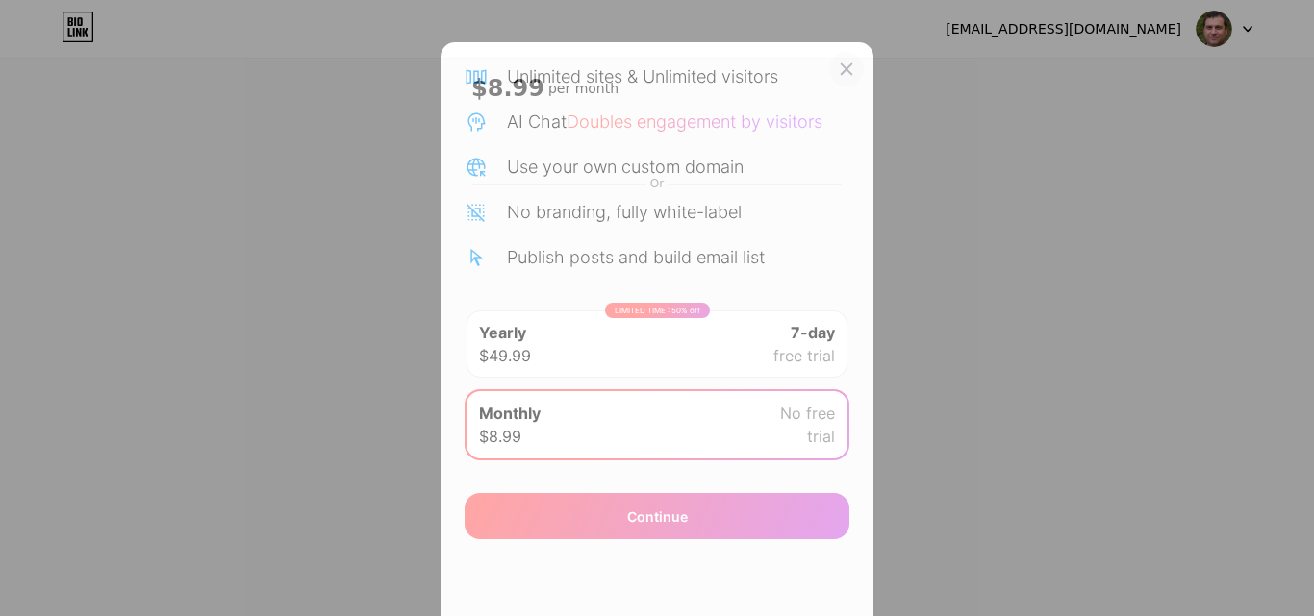
click at [843, 65] on icon at bounding box center [846, 69] width 11 height 11
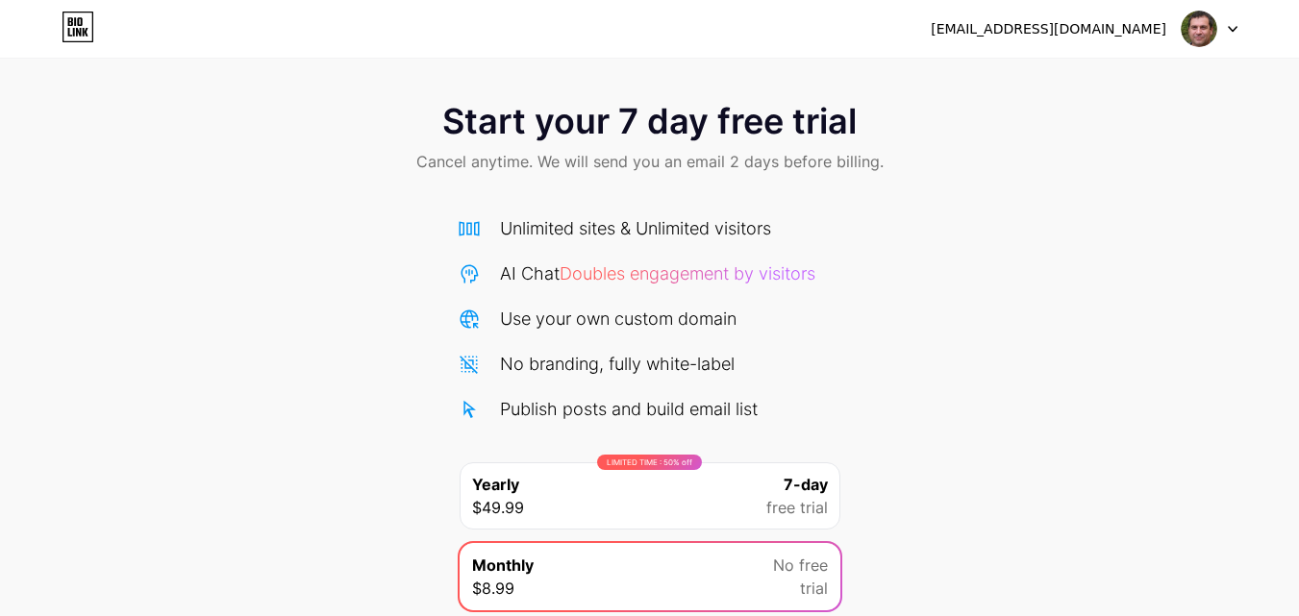
scroll to position [0, 0]
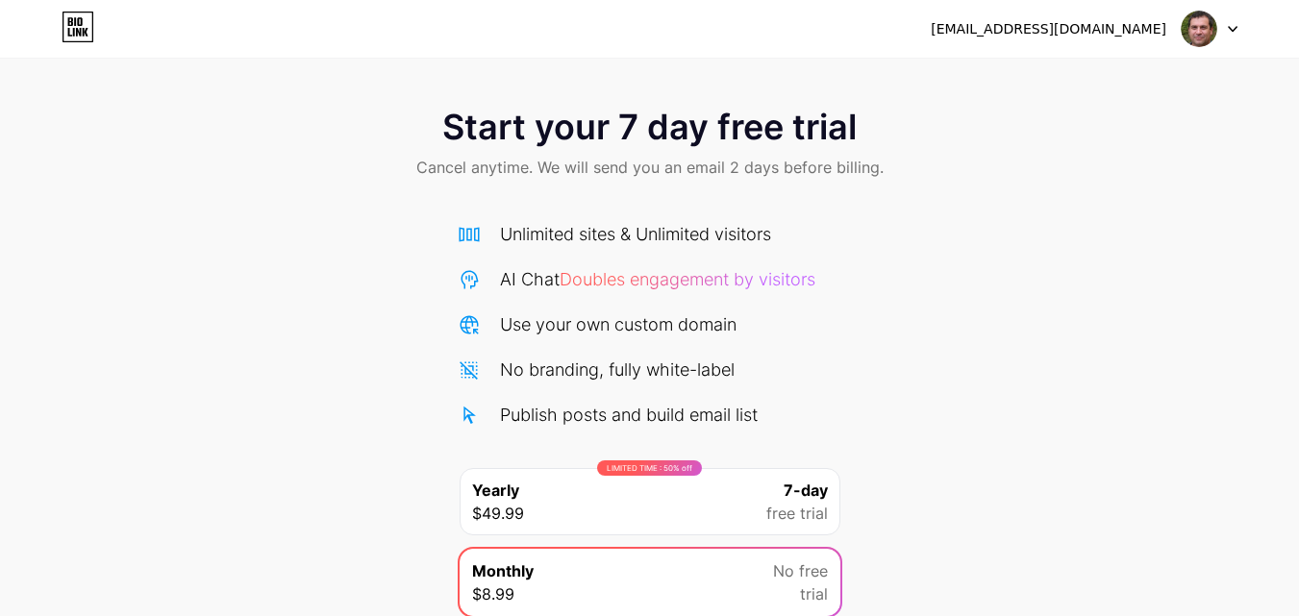
click at [213, 216] on div "Start your 7 day free trial Cancel anytime. We will send you an email 2 days be…" at bounding box center [649, 392] width 1299 height 609
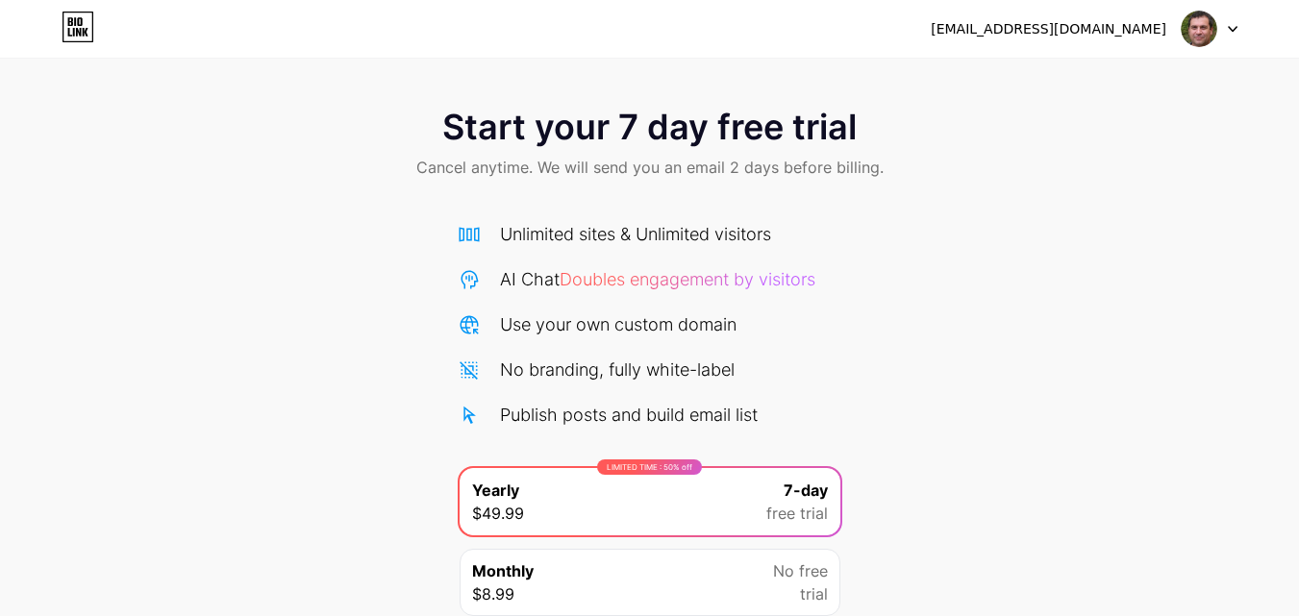
click at [1086, 35] on div "[EMAIL_ADDRESS][DOMAIN_NAME]" at bounding box center [1049, 29] width 236 height 20
click at [1063, 35] on div "[EMAIL_ADDRESS][DOMAIN_NAME]" at bounding box center [1049, 29] width 236 height 20
click at [538, 235] on div "Unlimited sites & Unlimited visitors" at bounding box center [635, 234] width 271 height 26
click at [648, 295] on div "Unlimited sites & Unlimited visitors AI Chat Doubles engagement by visitors Use…" at bounding box center [650, 324] width 385 height 207
click at [647, 286] on span "Doubles engagement by visitors" at bounding box center [688, 279] width 256 height 20
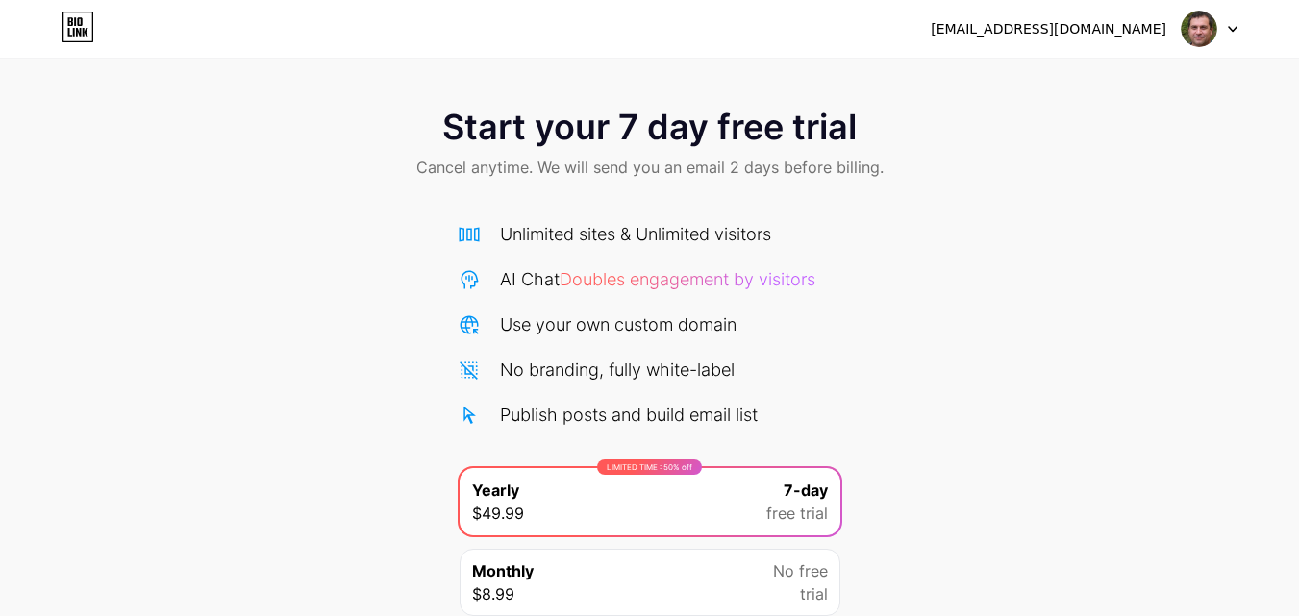
click at [1157, 27] on div "[EMAIL_ADDRESS][DOMAIN_NAME]" at bounding box center [1049, 29] width 236 height 20
click at [1068, 43] on div "[EMAIL_ADDRESS][DOMAIN_NAME]" at bounding box center [1084, 29] width 307 height 35
